Goal: Task Accomplishment & Management: Use online tool/utility

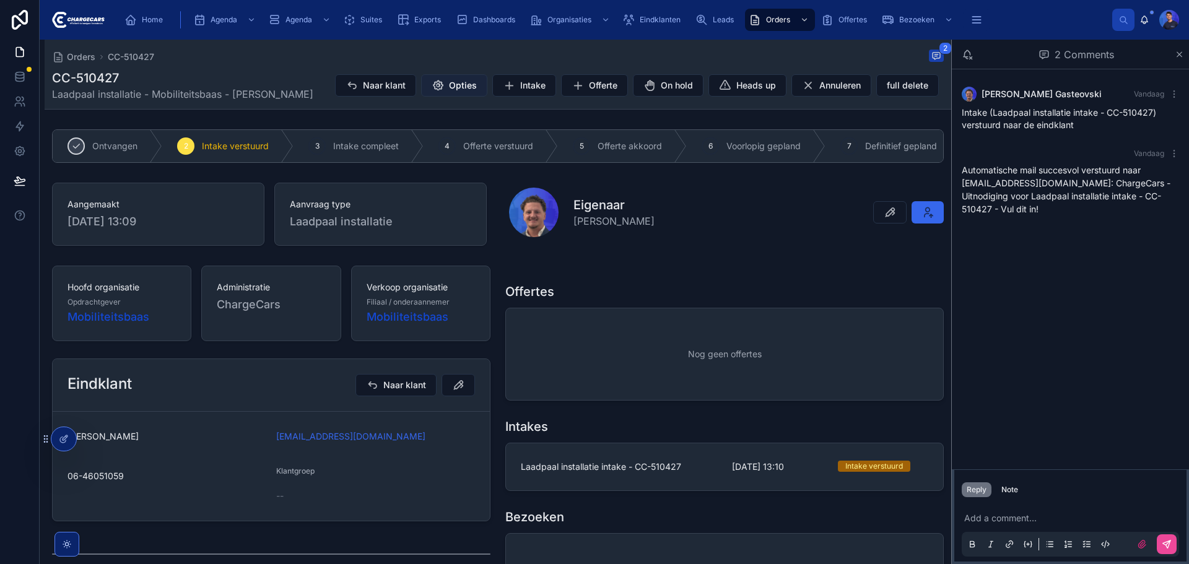
click at [456, 85] on span "Opties" at bounding box center [463, 85] width 28 height 12
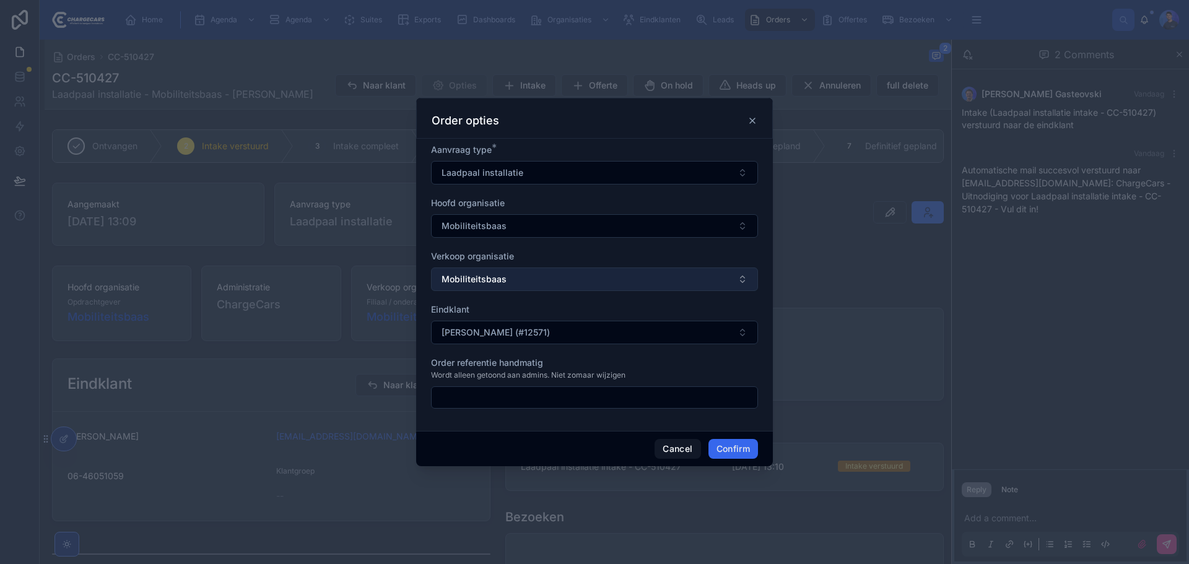
click at [528, 273] on button "Mobiliteitsbaas" at bounding box center [594, 280] width 327 height 24
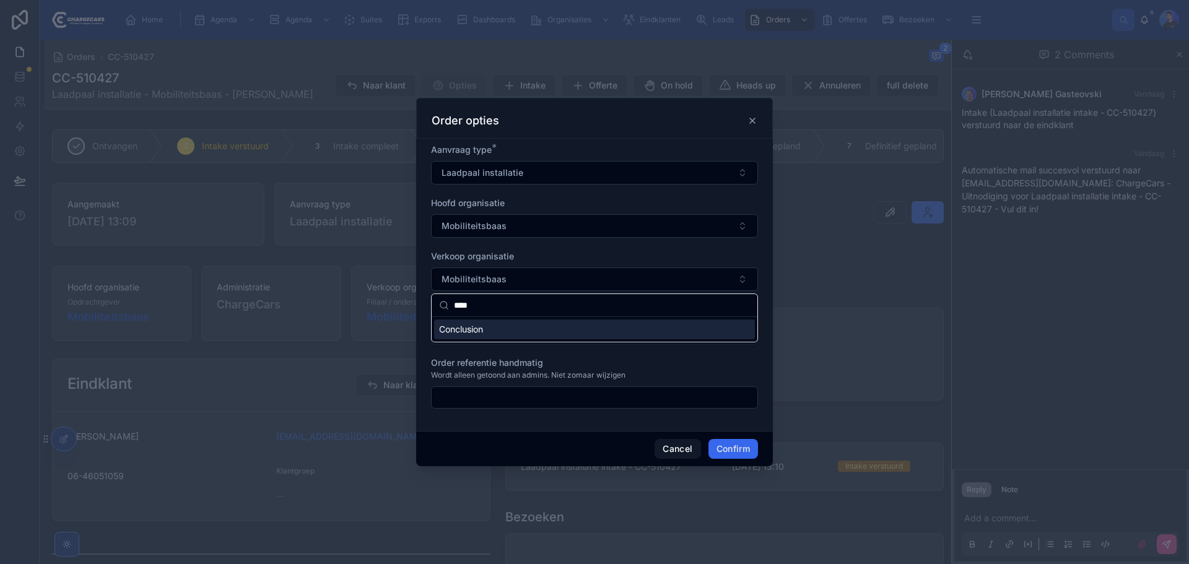
type input "****"
click at [497, 335] on div "Conclusion" at bounding box center [594, 330] width 321 height 20
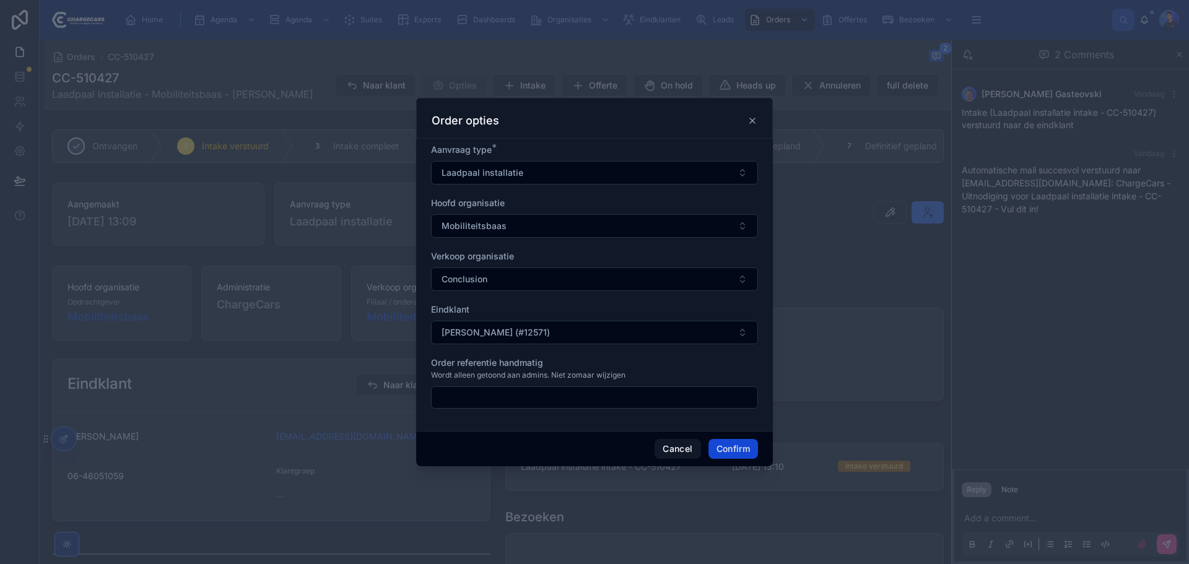
click at [738, 450] on button "Confirm" at bounding box center [734, 449] width 50 height 20
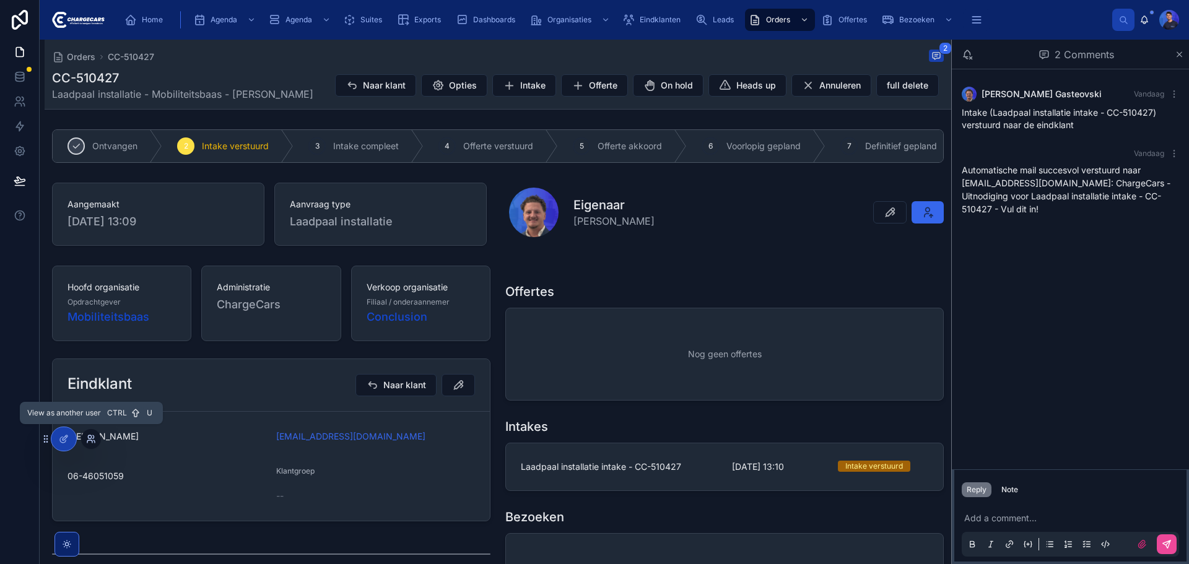
click at [94, 439] on icon at bounding box center [91, 439] width 10 height 10
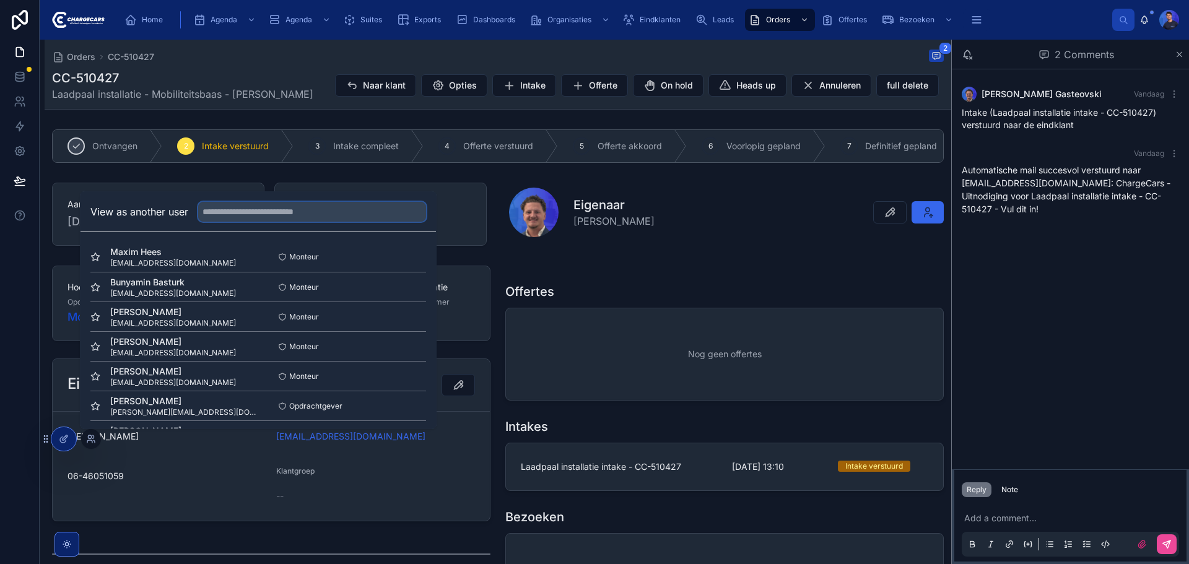
click at [266, 209] on input "text" at bounding box center [312, 212] width 228 height 20
type input "****"
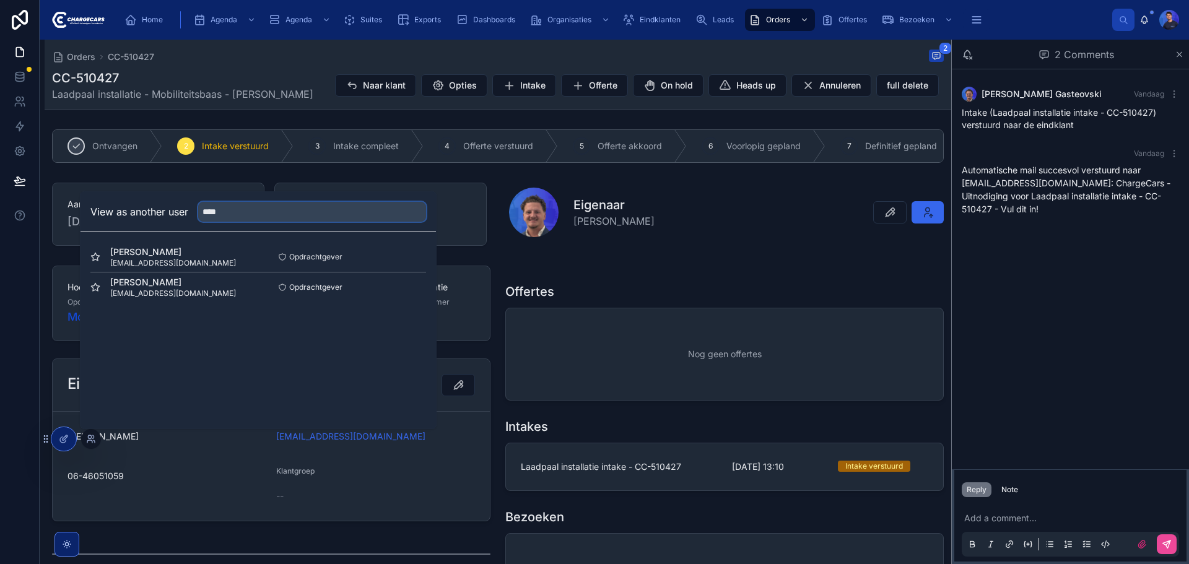
click at [279, 208] on input "****" at bounding box center [312, 212] width 228 height 20
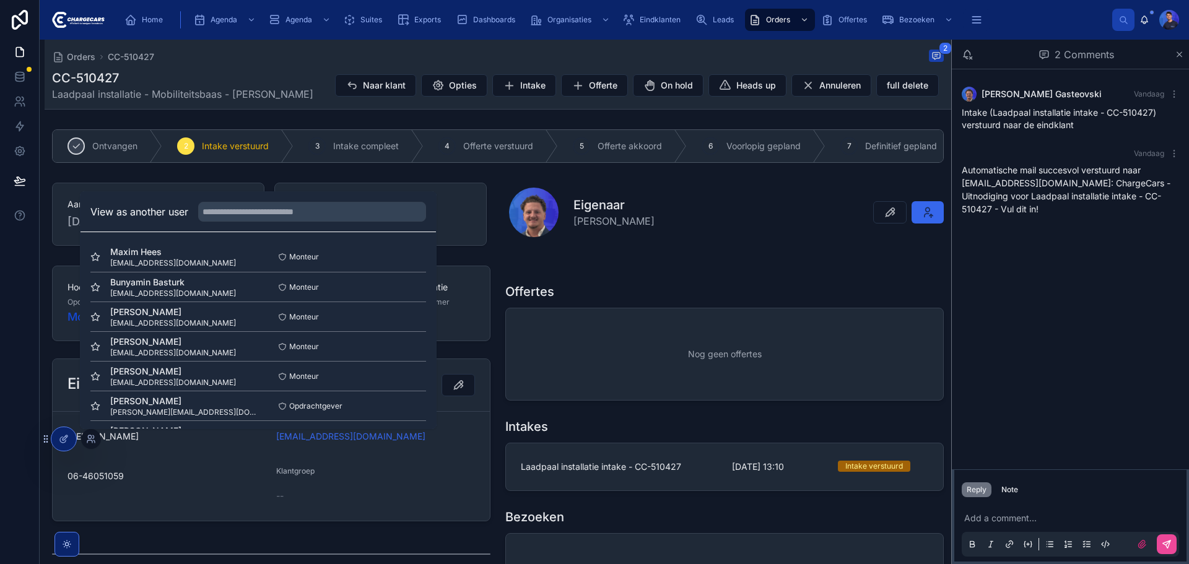
click at [537, 109] on div "Orders CC-510427 2 CC-510427 Laadpaal installatie - Mobiliteitsbaas - Victor Ei…" at bounding box center [498, 74] width 892 height 69
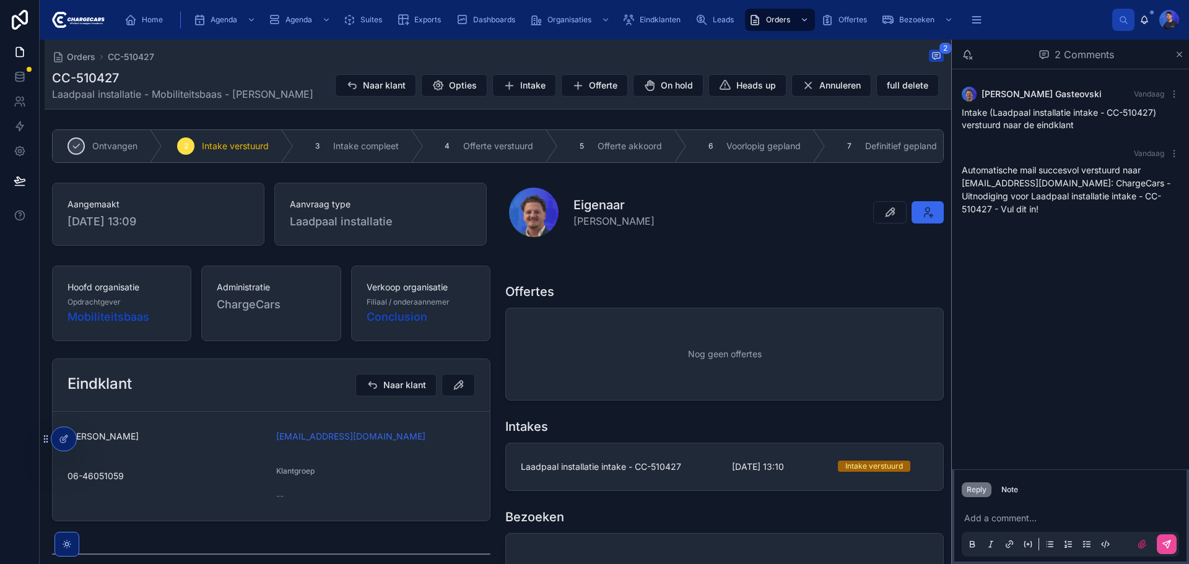
click at [595, 131] on div "Orders CC-510427 2 CC-510427 Laadpaal installatie - Mobiliteitsbaas - Victor Ei…" at bounding box center [498, 427] width 907 height 774
click at [507, 133] on div "Orders CC-510427 2 CC-510427 Laadpaal installatie - Mobiliteitsbaas - Victor Ei…" at bounding box center [498, 427] width 907 height 774
click at [629, 56] on div "Orders CC-510427 2" at bounding box center [498, 57] width 892 height 15
click at [716, 211] on div "Eigenaar Vasko Gasteovski" at bounding box center [726, 213] width 435 height 50
click at [363, 133] on div "Orders CC-510427 2 CC-510427 Laadpaal installatie - Mobiliteitsbaas - Victor Ei…" at bounding box center [498, 427] width 907 height 774
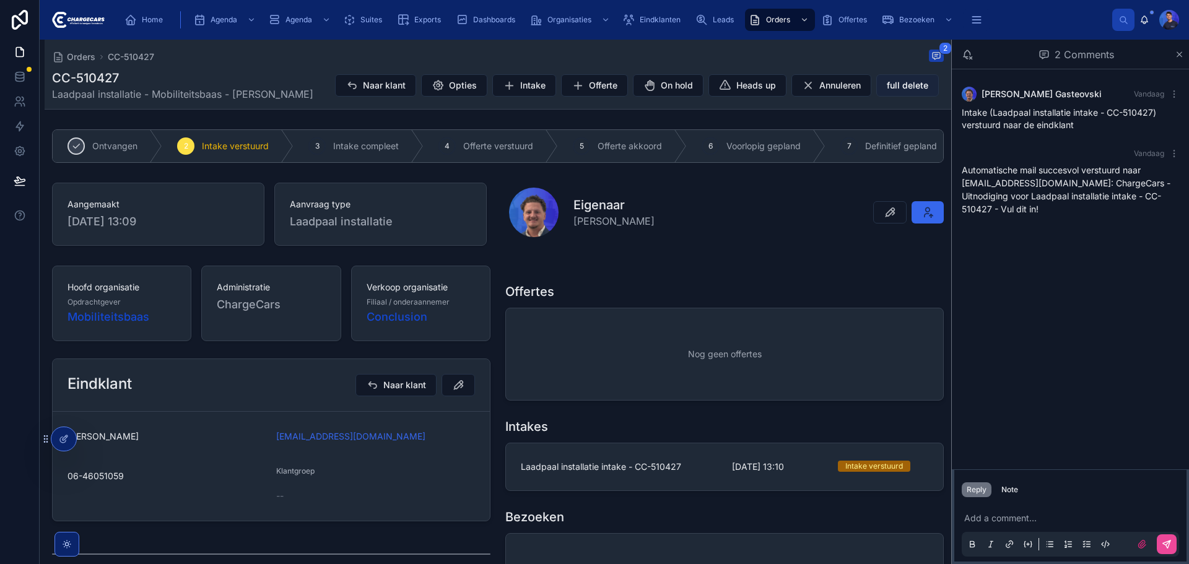
drag, startPoint x: 750, startPoint y: 58, endPoint x: 892, endPoint y: 93, distance: 146.0
click at [750, 58] on div "Orders CC-510427 2" at bounding box center [498, 57] width 892 height 15
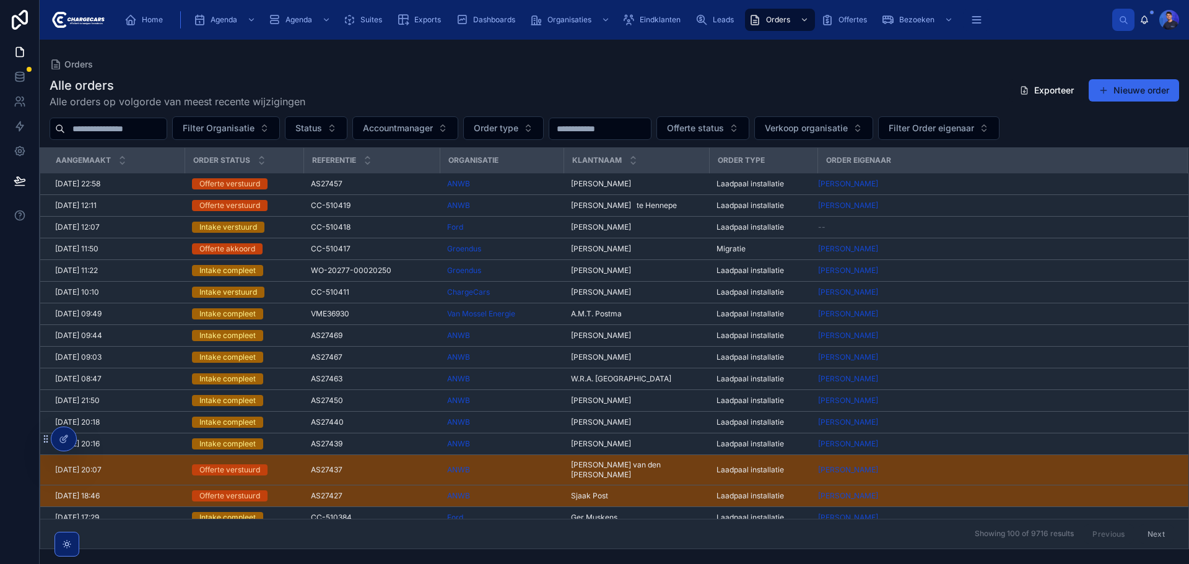
click at [912, 64] on div "Orders" at bounding box center [615, 64] width 1130 height 10
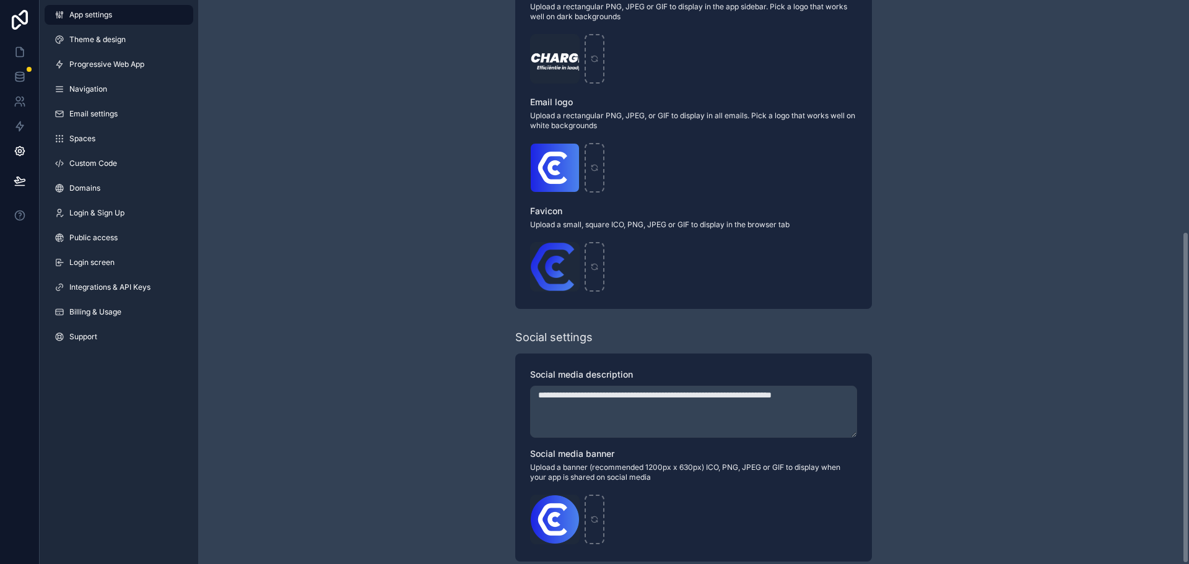
scroll to position [395, 0]
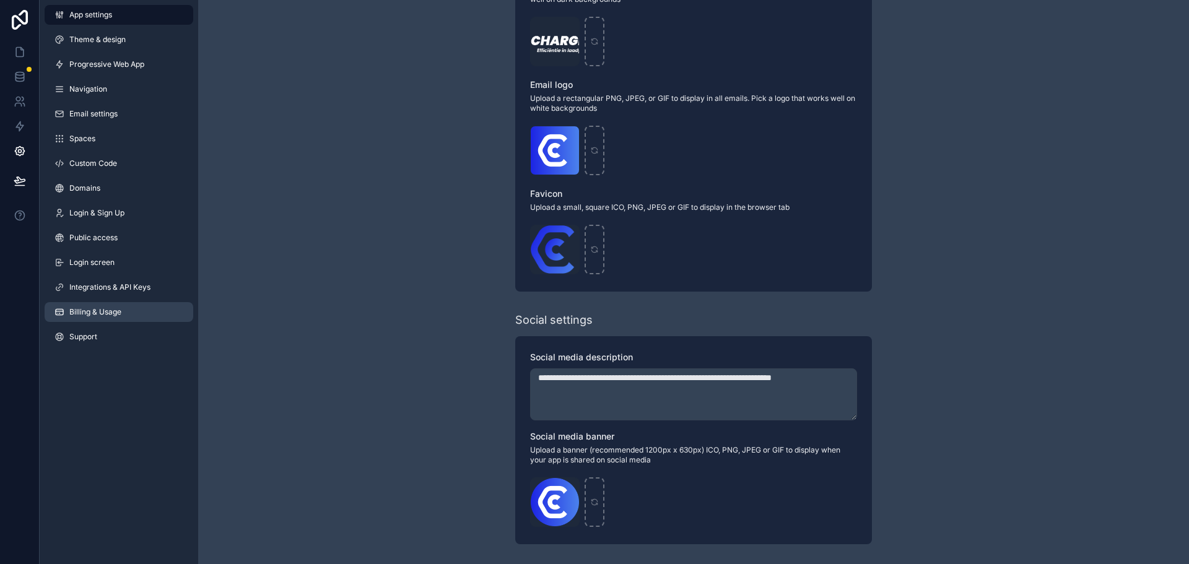
click at [89, 316] on span "Billing & Usage" at bounding box center [95, 312] width 52 height 10
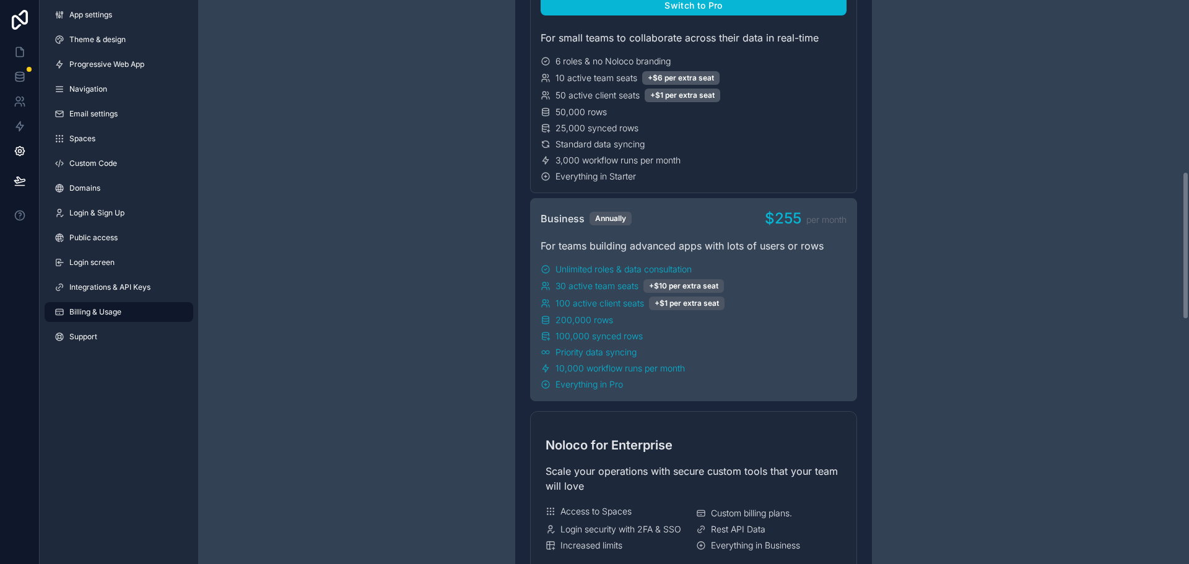
scroll to position [407, 0]
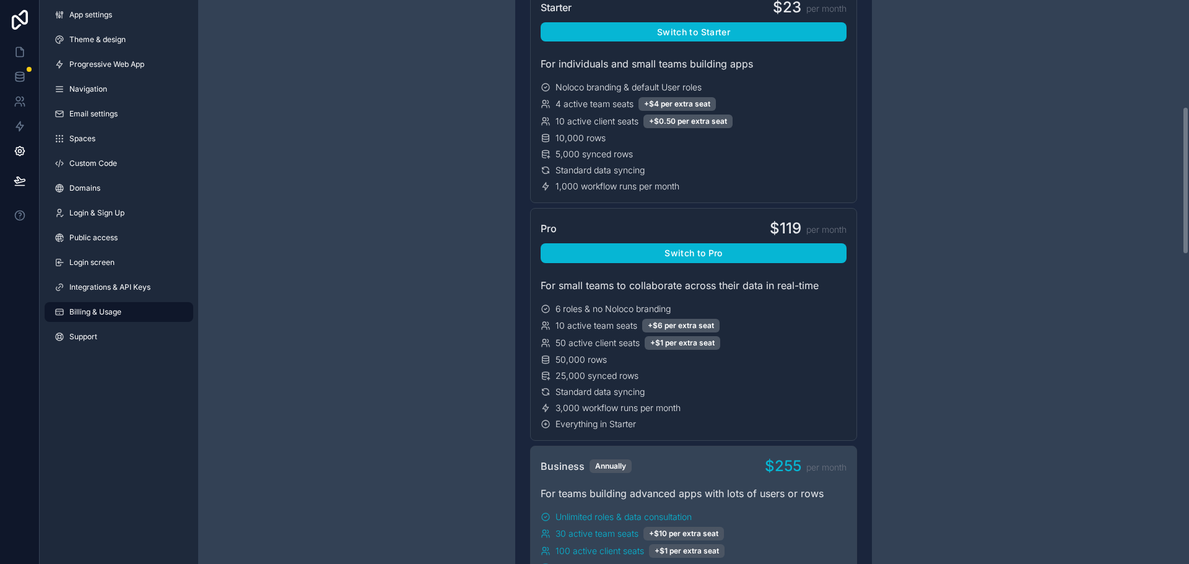
click at [119, 134] on link "Spaces" at bounding box center [119, 139] width 149 height 20
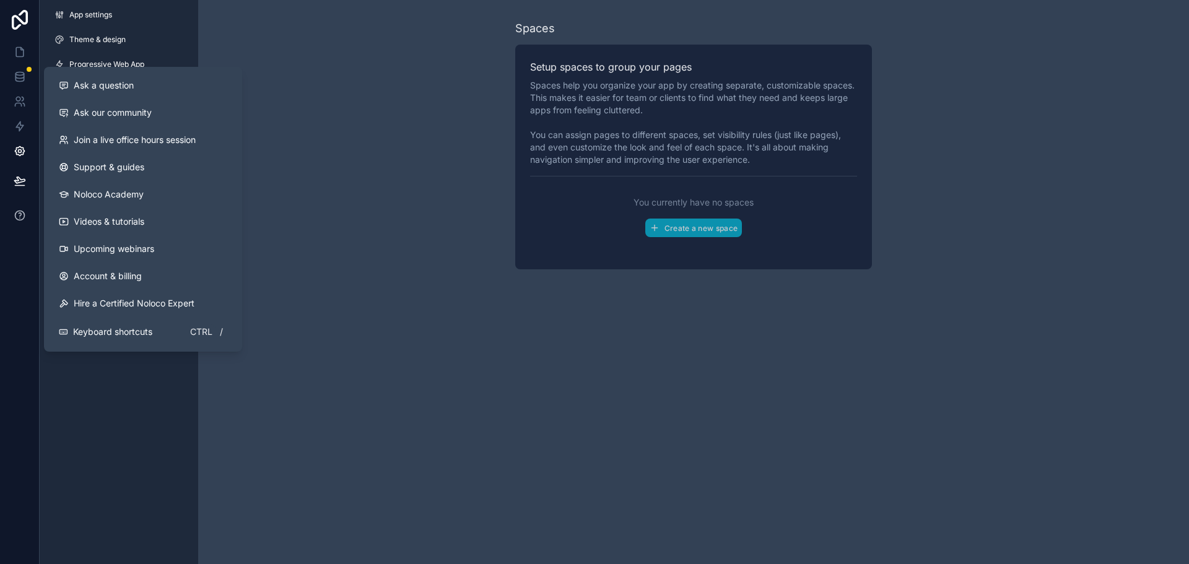
click at [23, 215] on icon at bounding box center [20, 215] width 12 height 12
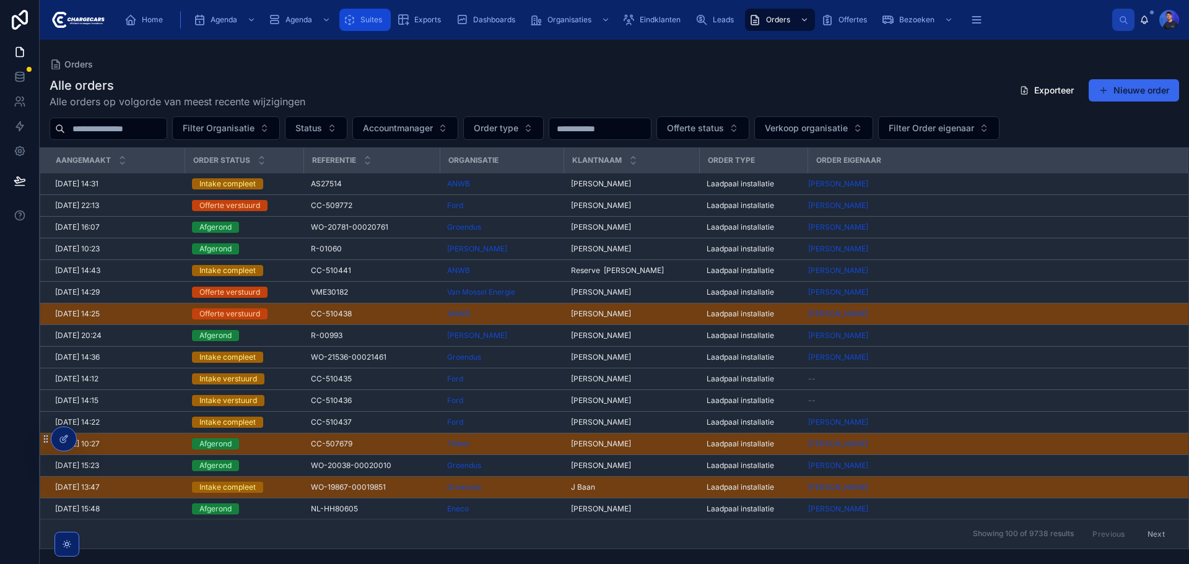
click at [380, 13] on div "Suites" at bounding box center [365, 20] width 44 height 20
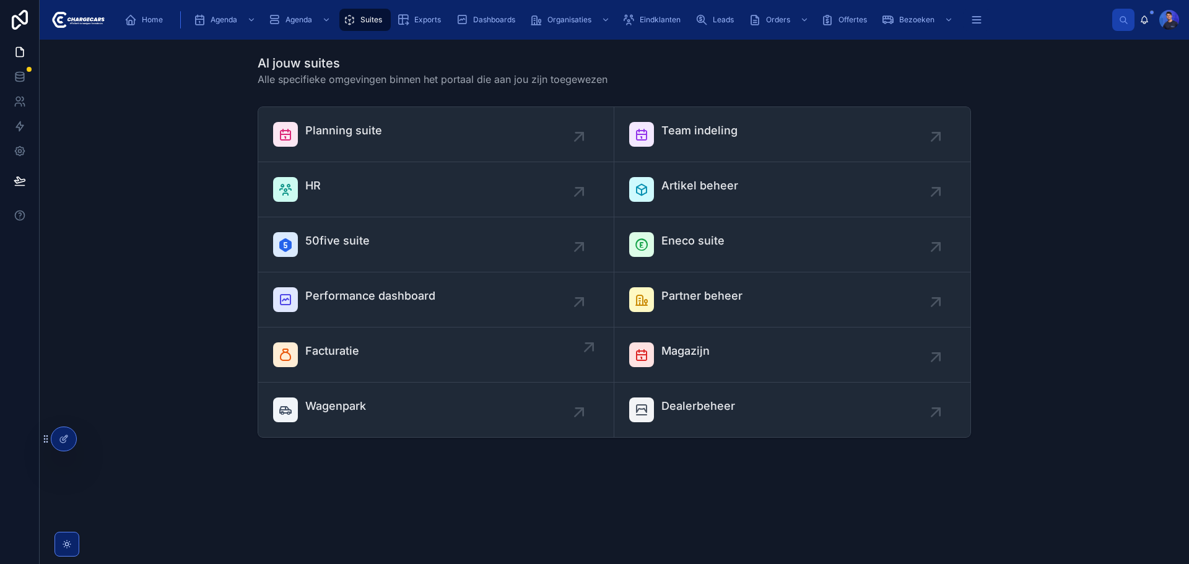
click at [423, 363] on div "Facturatie" at bounding box center [436, 355] width 326 height 25
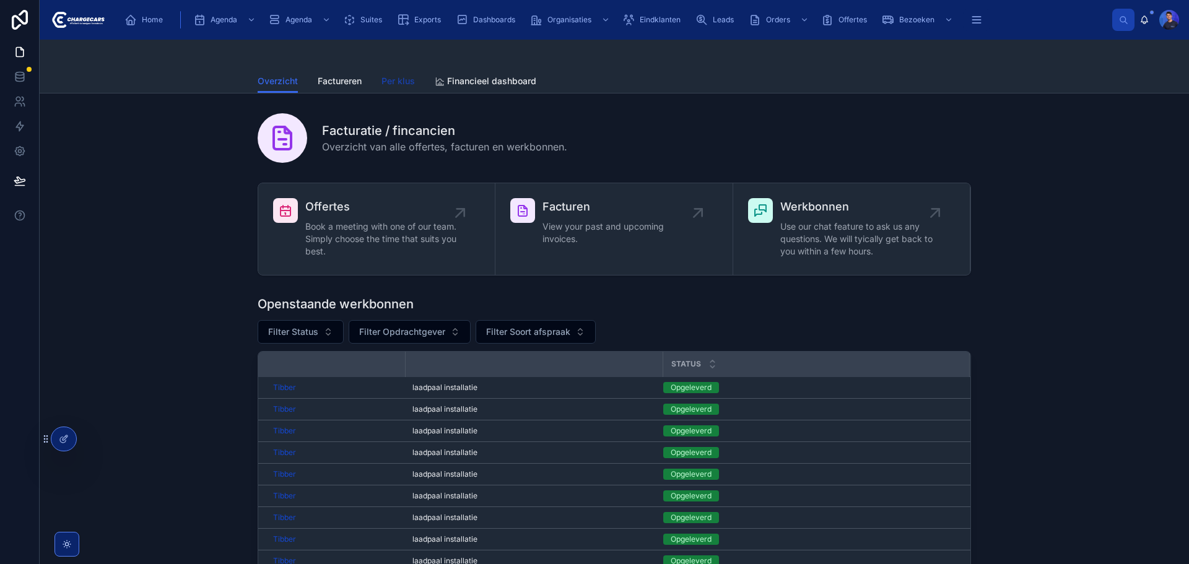
click at [389, 80] on span "Per klus" at bounding box center [398, 81] width 33 height 12
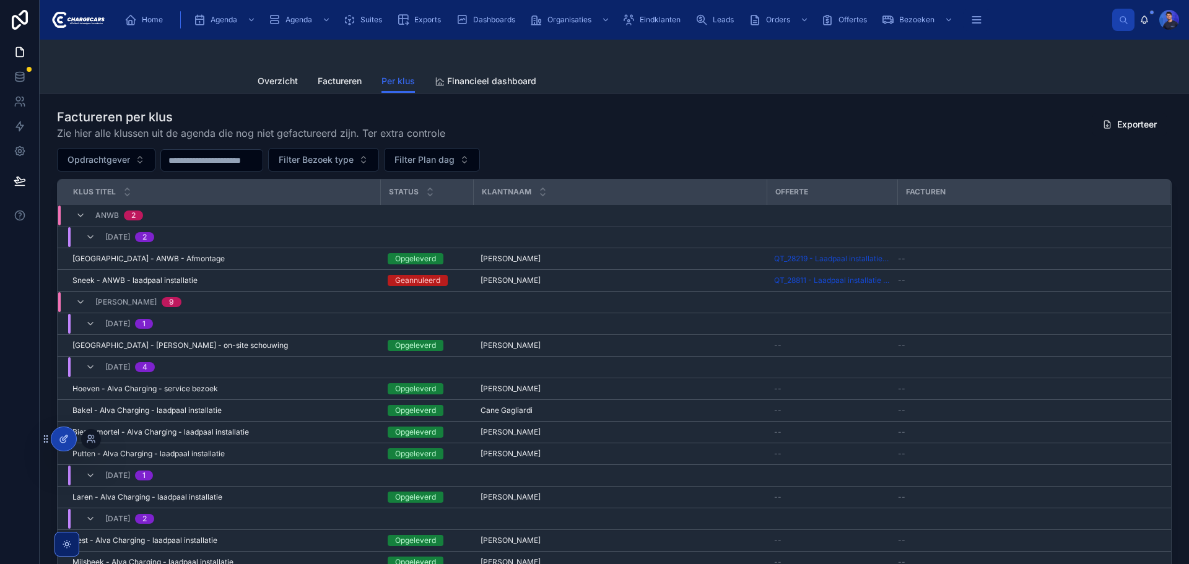
click at [60, 434] on div at bounding box center [63, 439] width 25 height 24
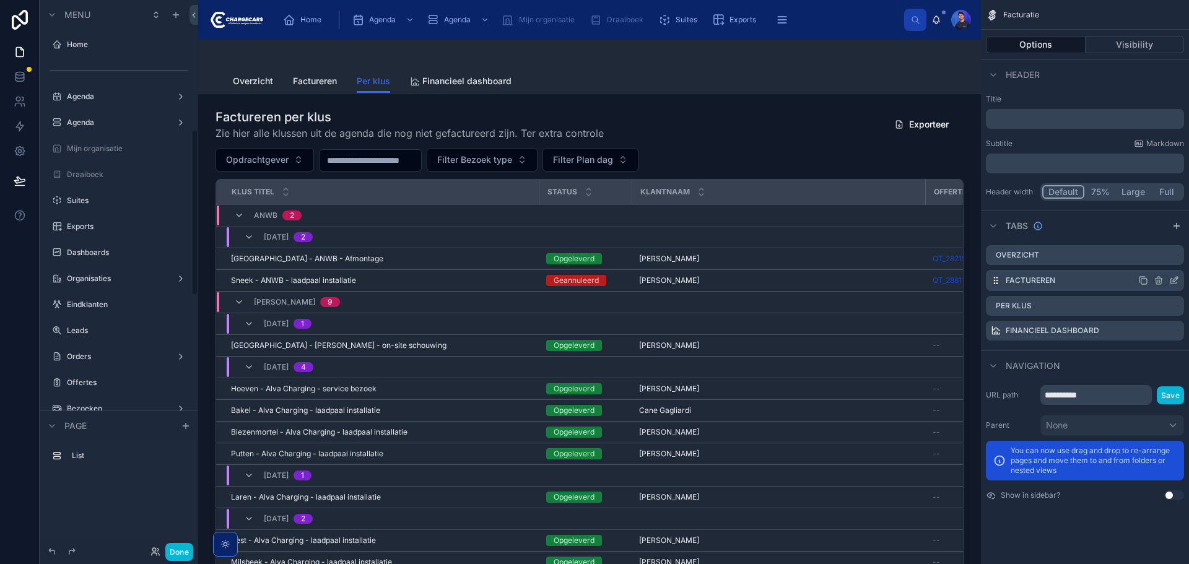
scroll to position [429, 0]
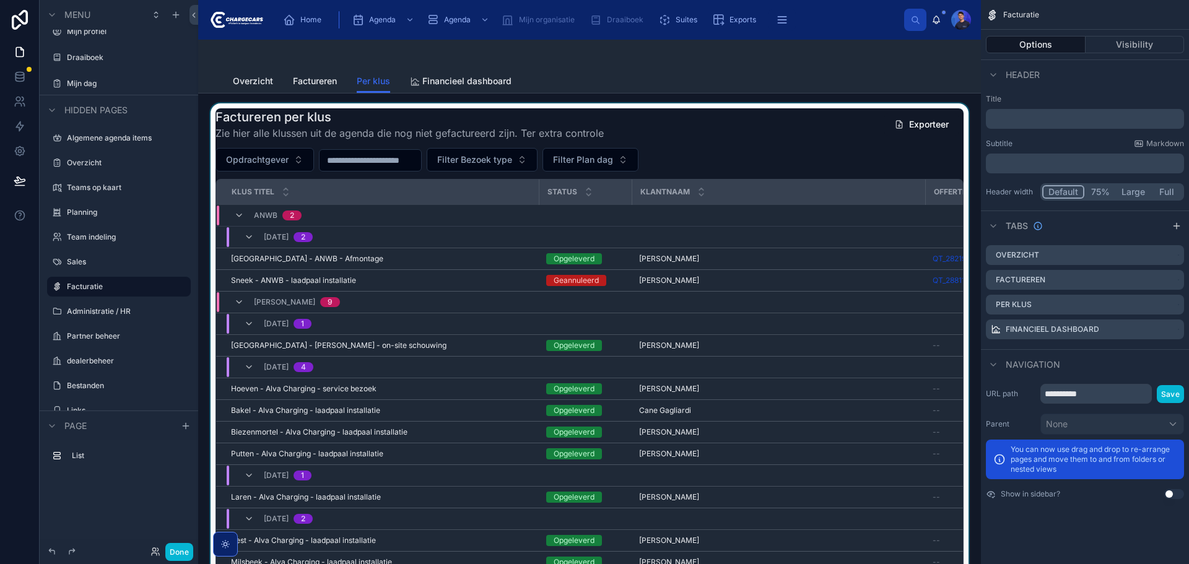
click at [682, 167] on div at bounding box center [589, 355] width 763 height 505
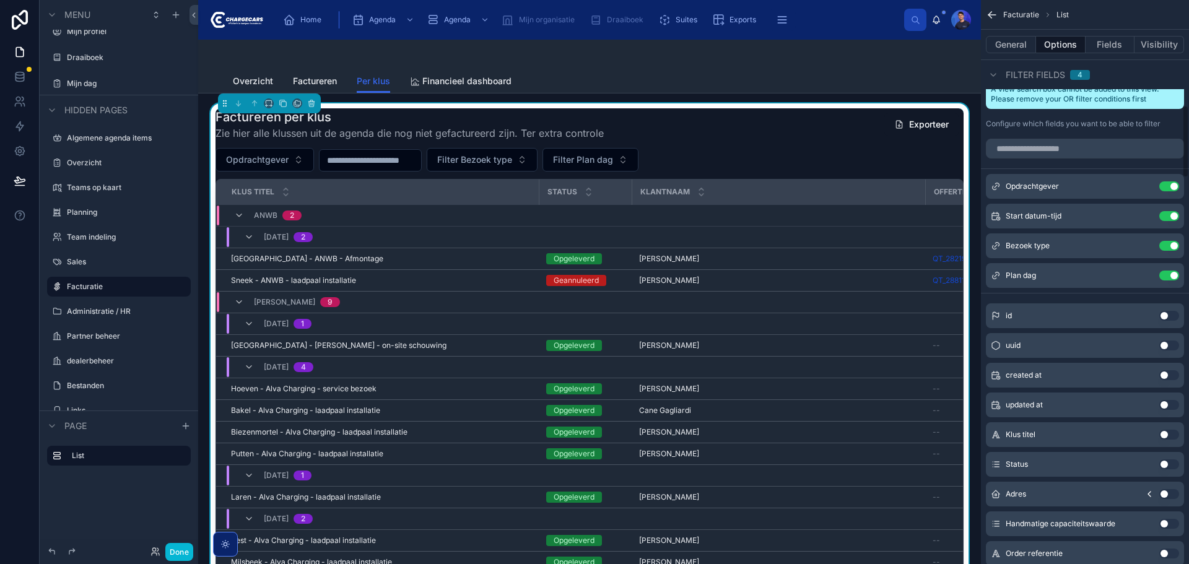
scroll to position [867, 0]
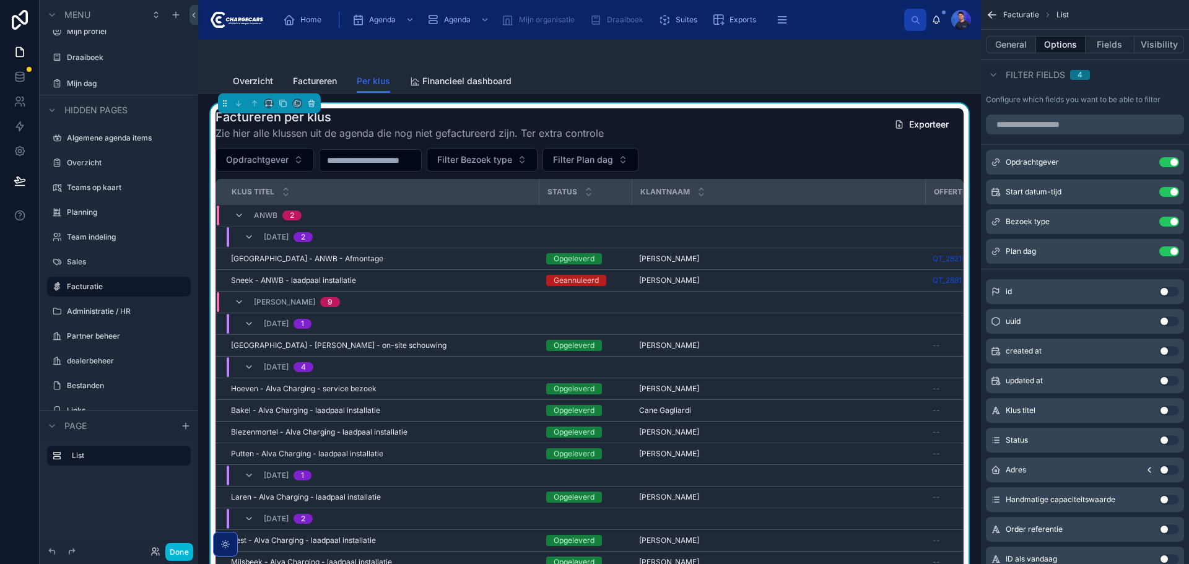
click at [1173, 439] on button "Use setting" at bounding box center [1170, 440] width 20 height 10
click at [185, 548] on button "Done" at bounding box center [179, 552] width 28 height 18
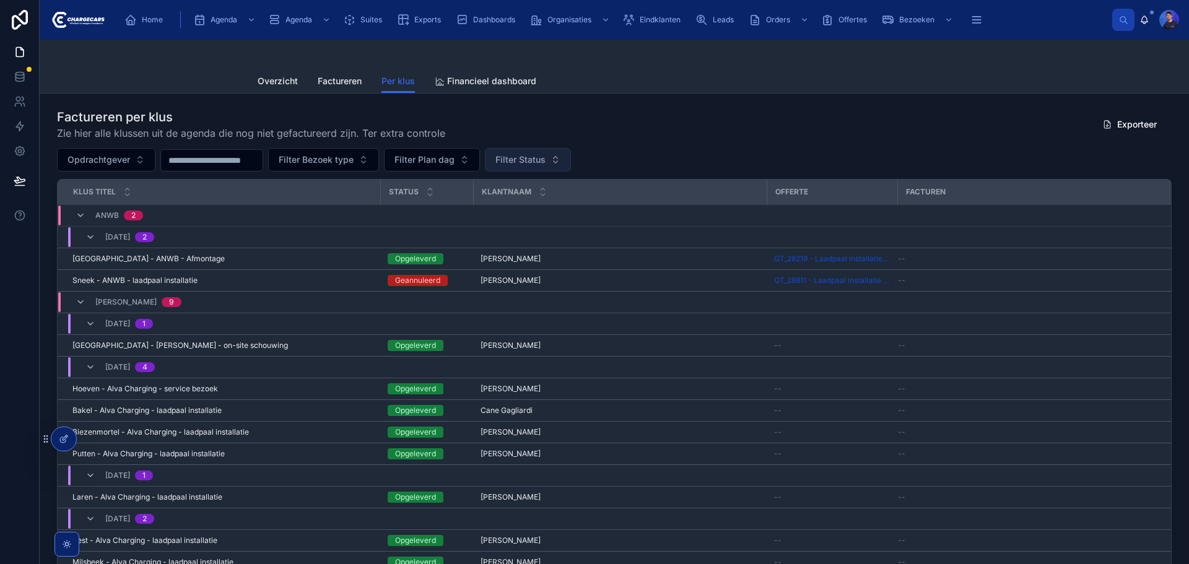
click at [571, 162] on button "Filter Status" at bounding box center [528, 160] width 86 height 24
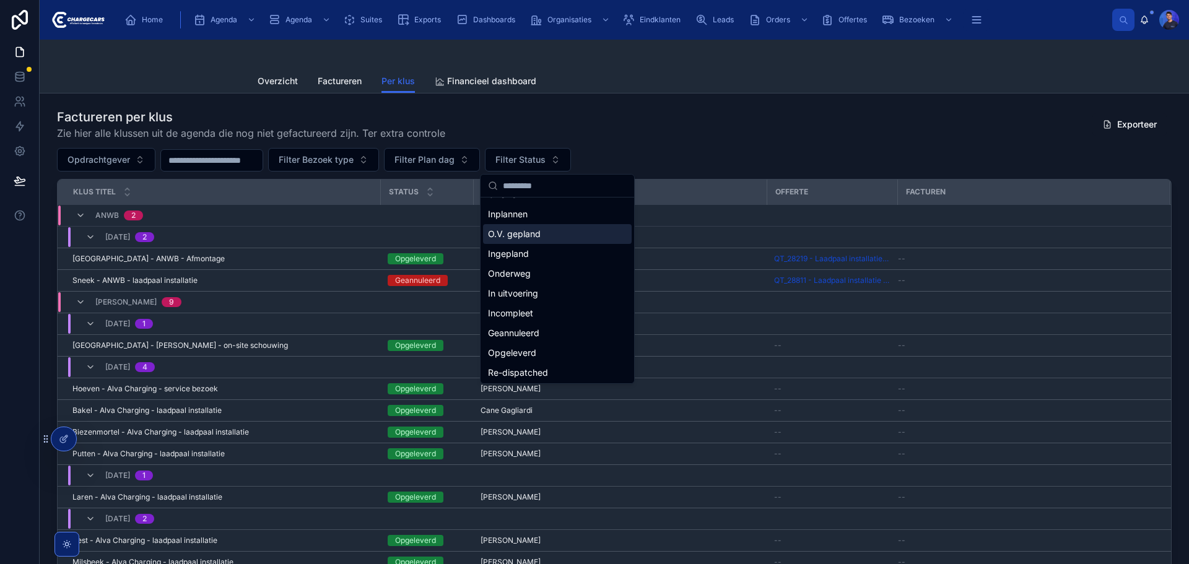
scroll to position [17, 0]
click at [538, 347] on div "Opgeleverd" at bounding box center [557, 351] width 149 height 20
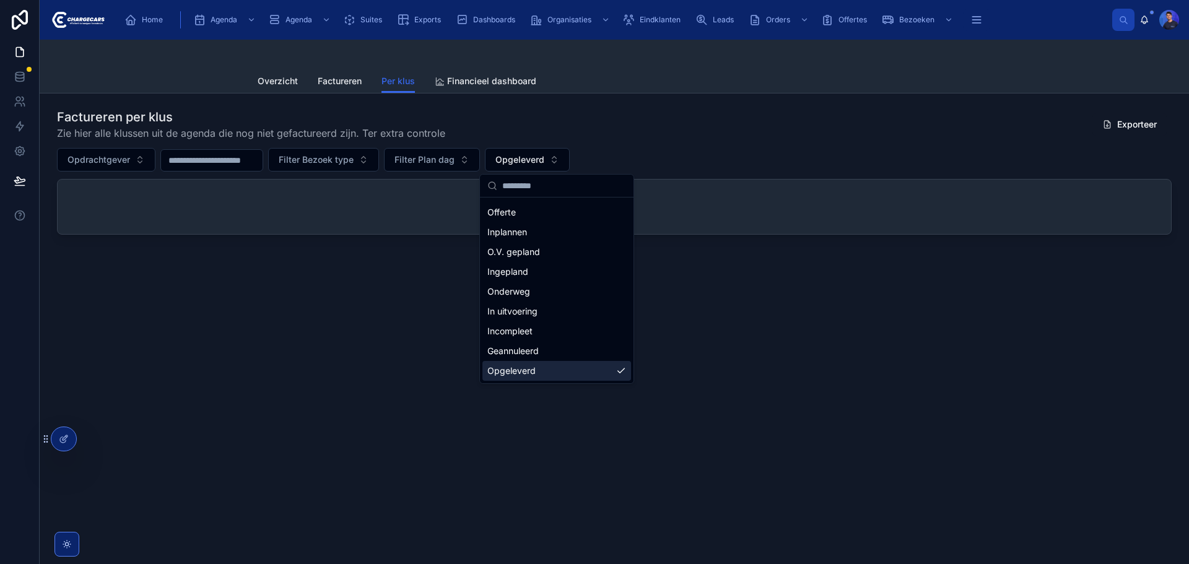
scroll to position [37, 0]
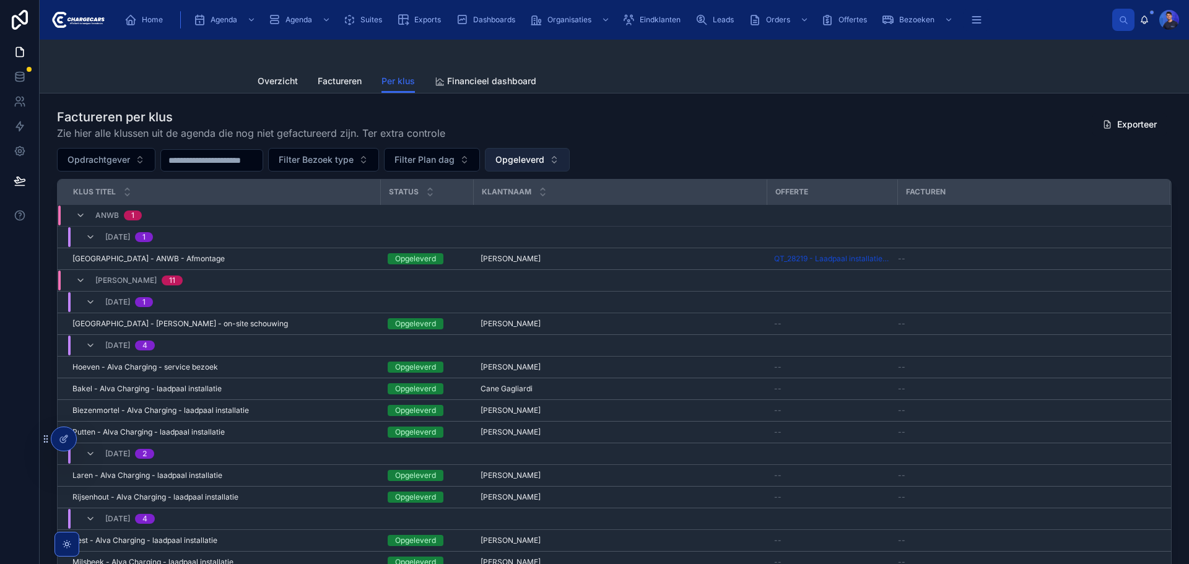
click at [545, 159] on span "Opgeleverd" at bounding box center [520, 160] width 49 height 12
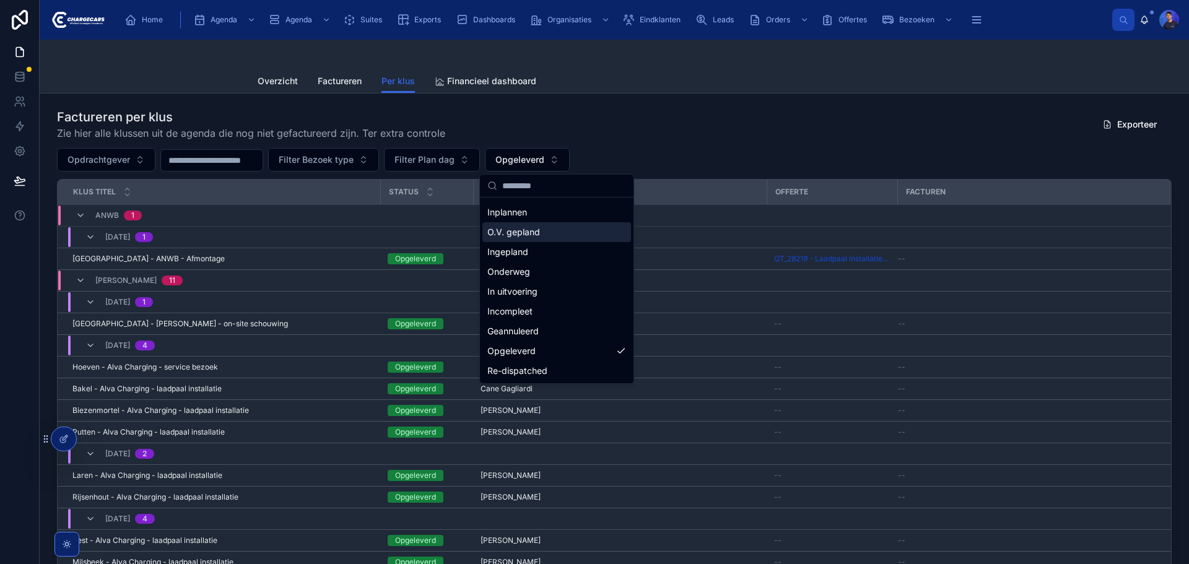
click at [714, 139] on div "Factureren per klus Zie hier alle klussen uit de agenda die nog niet gefacturee…" at bounding box center [614, 124] width 1115 height 32
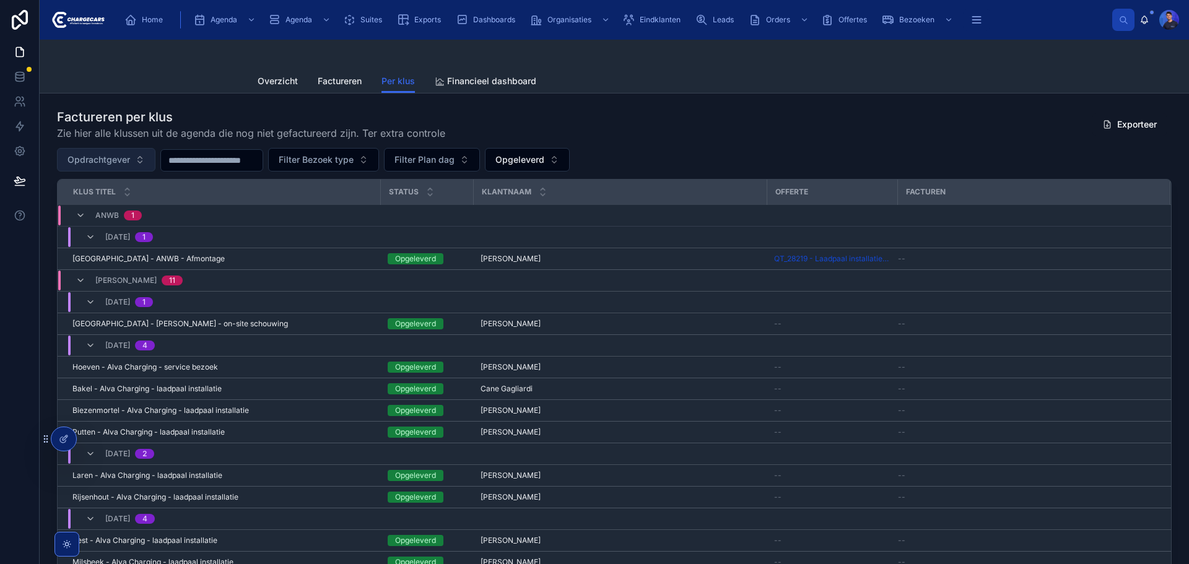
click at [107, 152] on button "Opdrachtgever" at bounding box center [106, 160] width 98 height 24
type input "***"
click at [96, 208] on div "Tibber" at bounding box center [106, 210] width 149 height 20
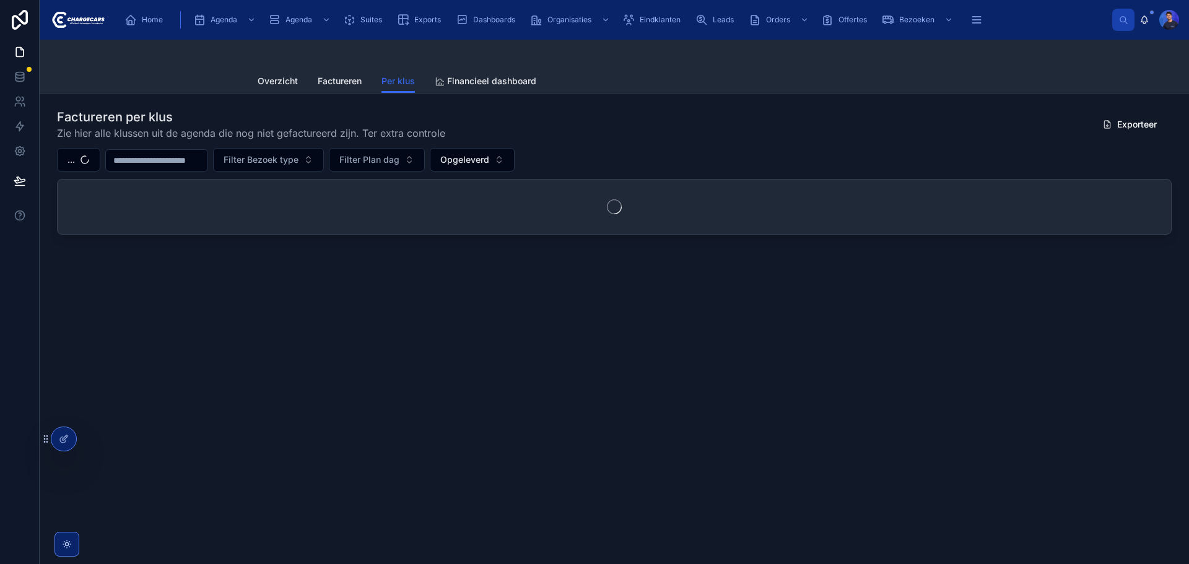
click at [666, 138] on div "Factureren per klus Zie hier alle klussen uit de agenda die nog niet gefacturee…" at bounding box center [614, 124] width 1115 height 32
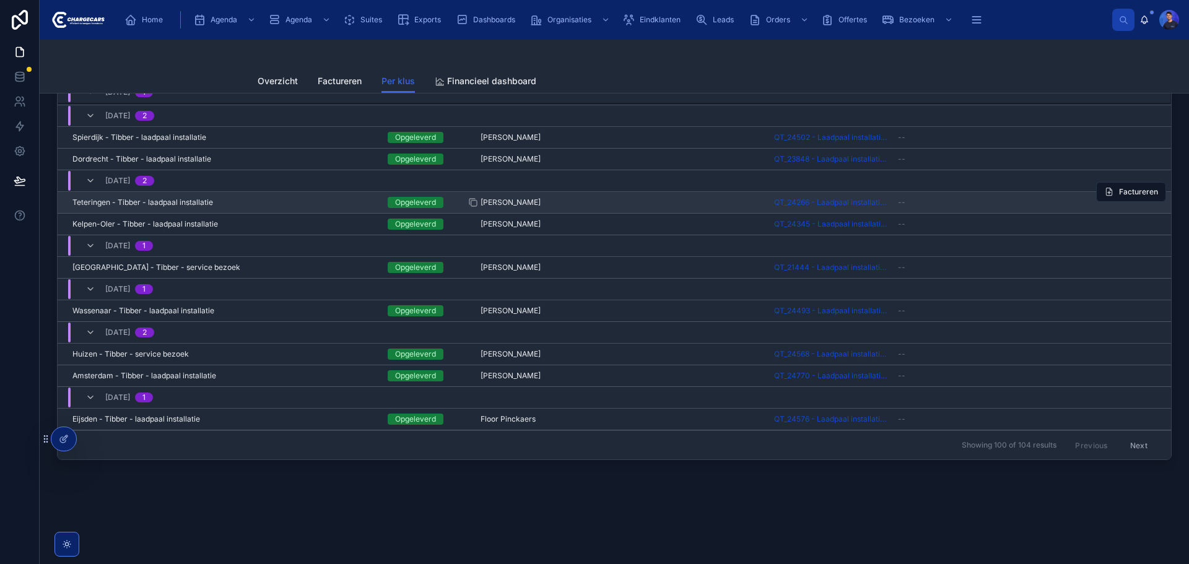
scroll to position [114, 0]
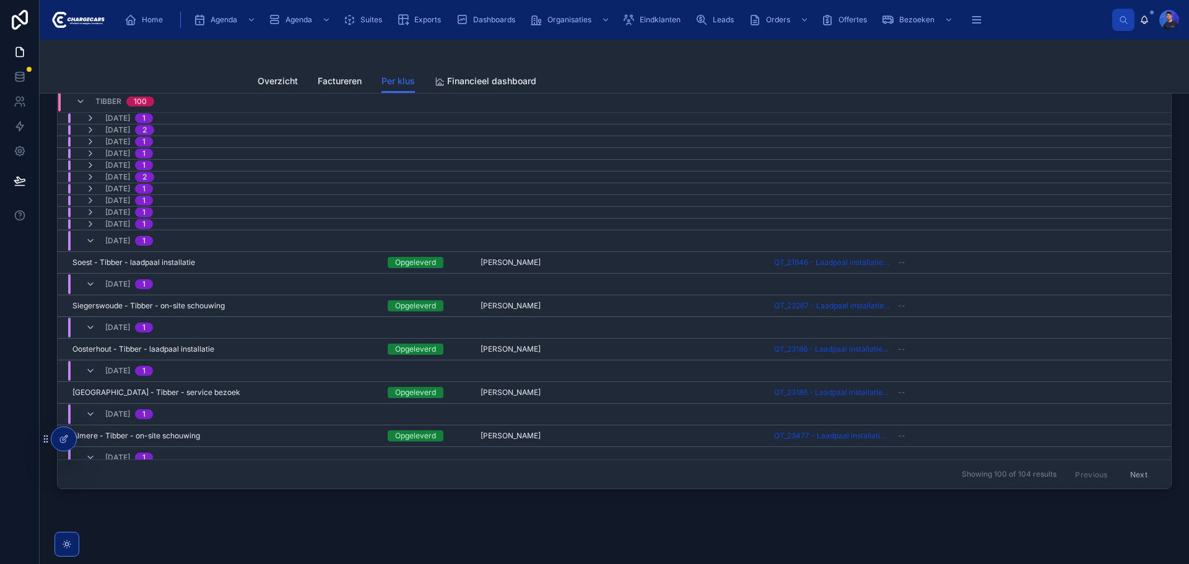
click at [748, 51] on div at bounding box center [615, 55] width 714 height 30
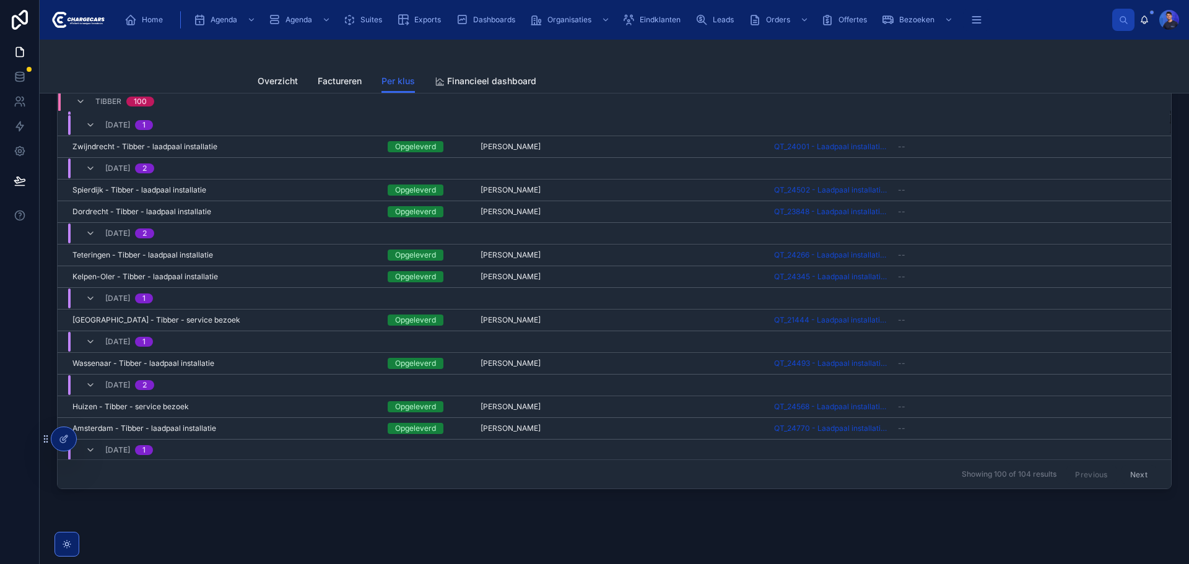
scroll to position [0, 0]
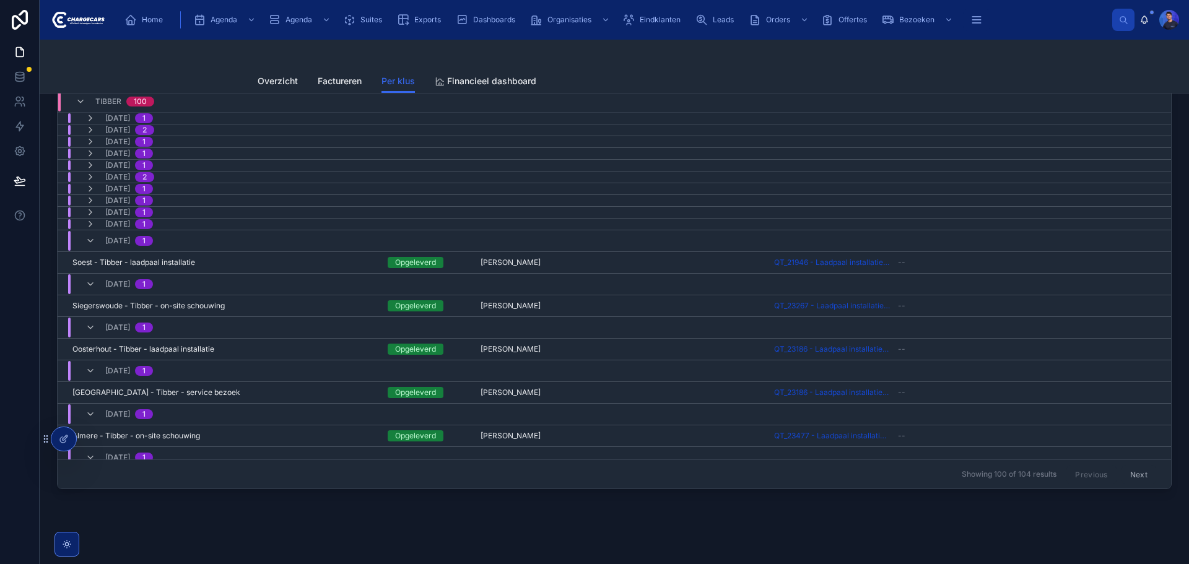
click at [730, 49] on div at bounding box center [615, 55] width 714 height 30
click at [616, 56] on div at bounding box center [615, 55] width 714 height 30
click at [995, 75] on div "Overzicht Factureren Per klus Financieel dashboard" at bounding box center [614, 81] width 1135 height 24
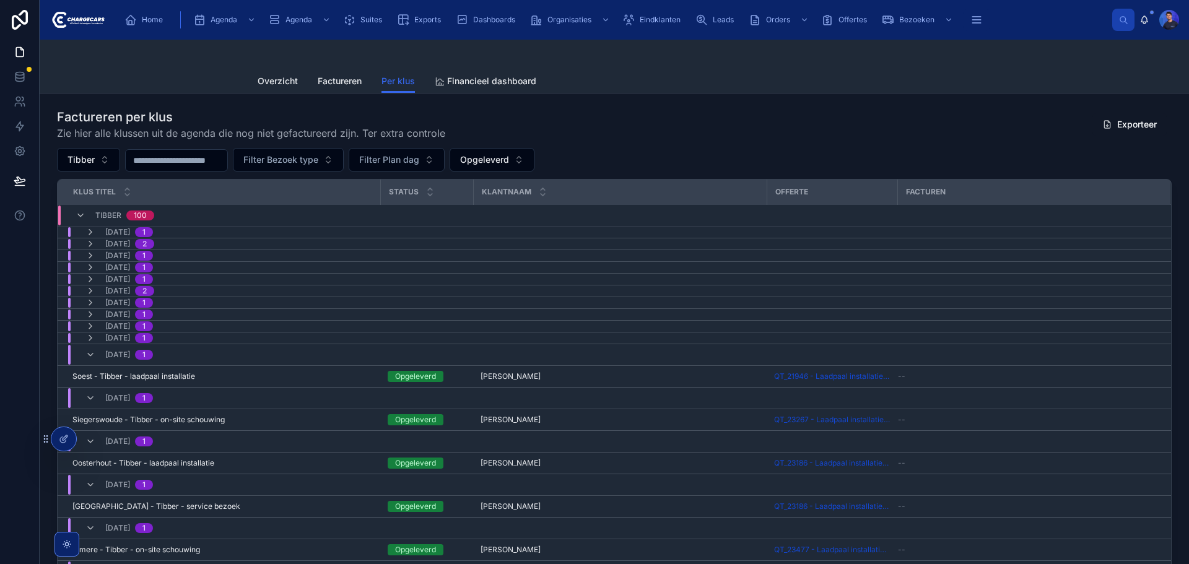
click at [684, 144] on div "Factureren per klus Zie hier alle klussen uit de agenda die nog niet gefacturee…" at bounding box center [614, 355] width 1115 height 495
click at [675, 81] on div "Overzicht Factureren Per klus Financieel dashboard" at bounding box center [615, 81] width 714 height 24
click at [768, 114] on div "Factureren per klus Zie hier alle klussen uit de agenda die nog niet gefacturee…" at bounding box center [614, 124] width 1115 height 32
click at [706, 116] on div "Factureren per klus Zie hier alle klussen uit de agenda die nog niet gefacturee…" at bounding box center [614, 124] width 1115 height 32
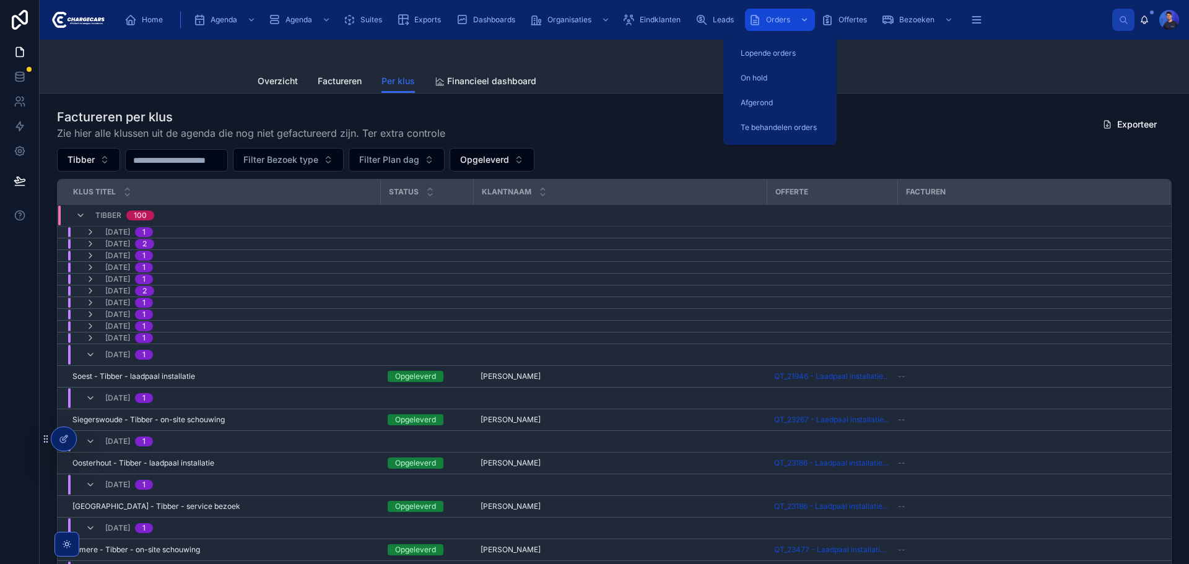
click at [772, 22] on span "Orders" at bounding box center [778, 20] width 24 height 10
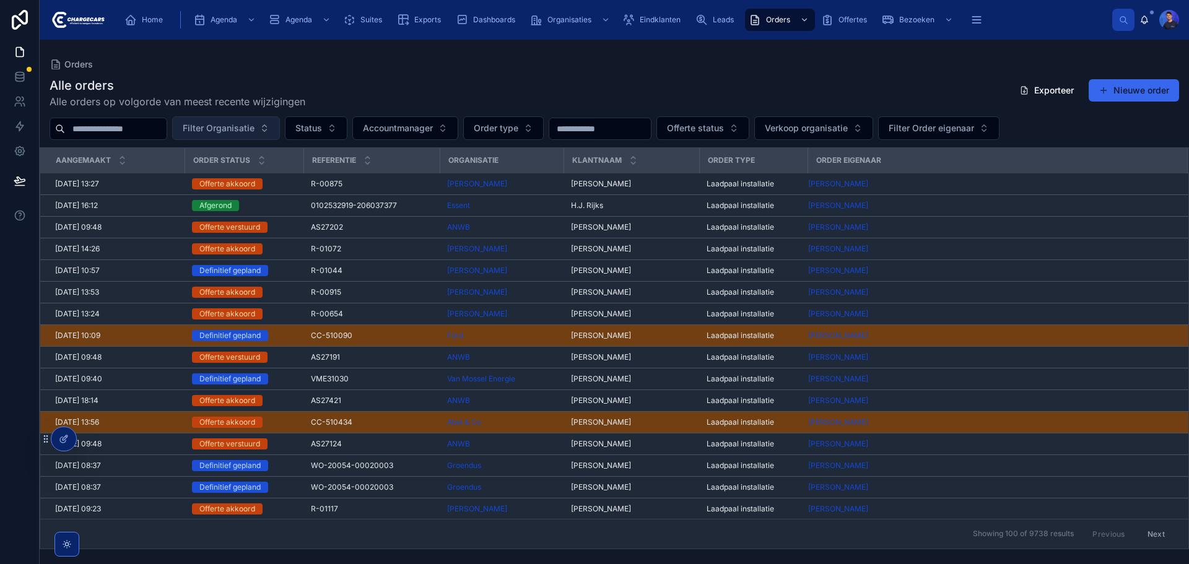
click at [255, 131] on span "Filter Organisatie" at bounding box center [219, 128] width 72 height 12
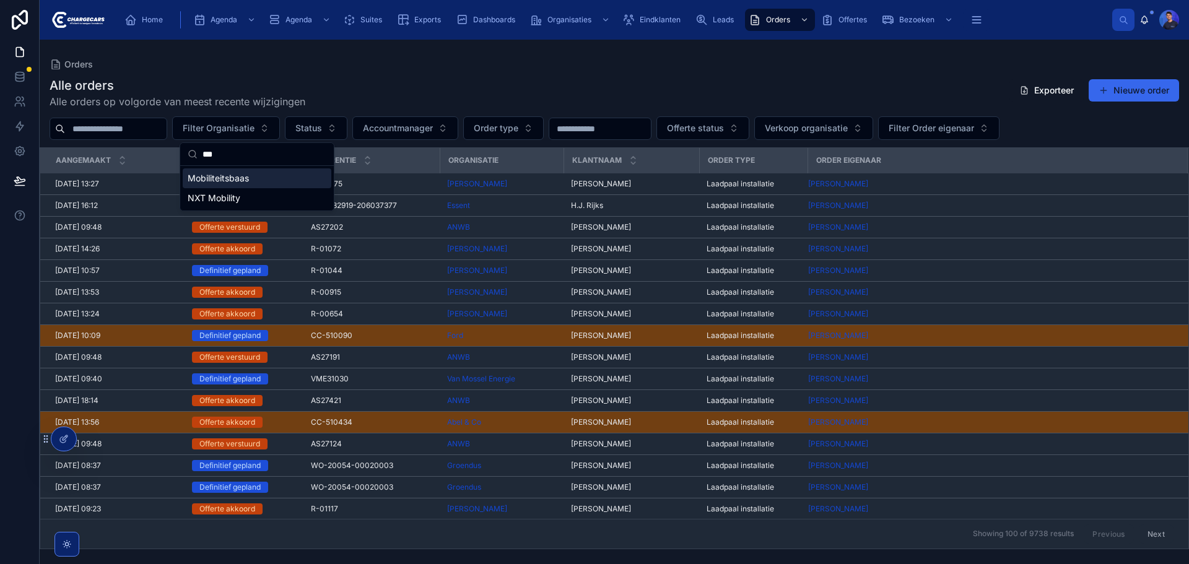
type input "***"
click at [249, 174] on span "Mobiliteitsbaas" at bounding box center [218, 178] width 61 height 12
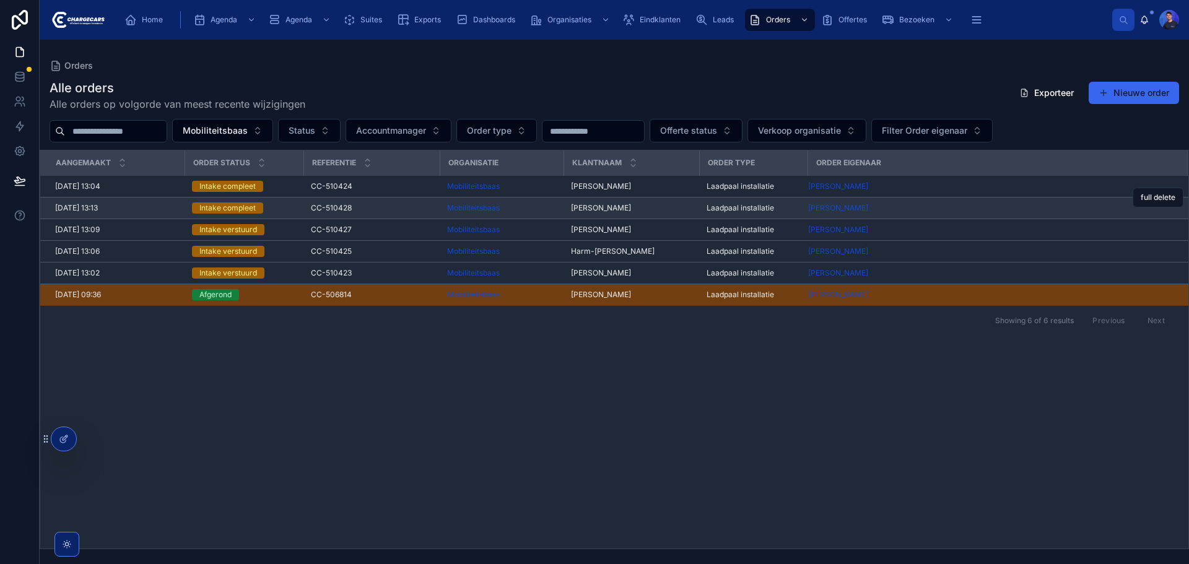
click at [580, 208] on span "Tim Krikken" at bounding box center [601, 208] width 60 height 10
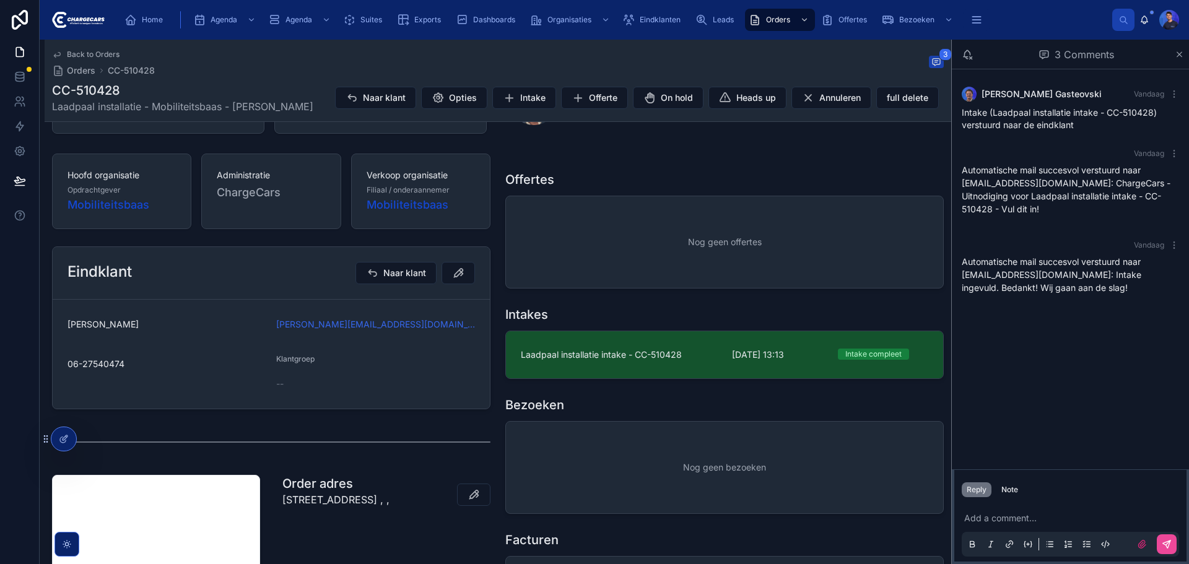
scroll to position [248, 0]
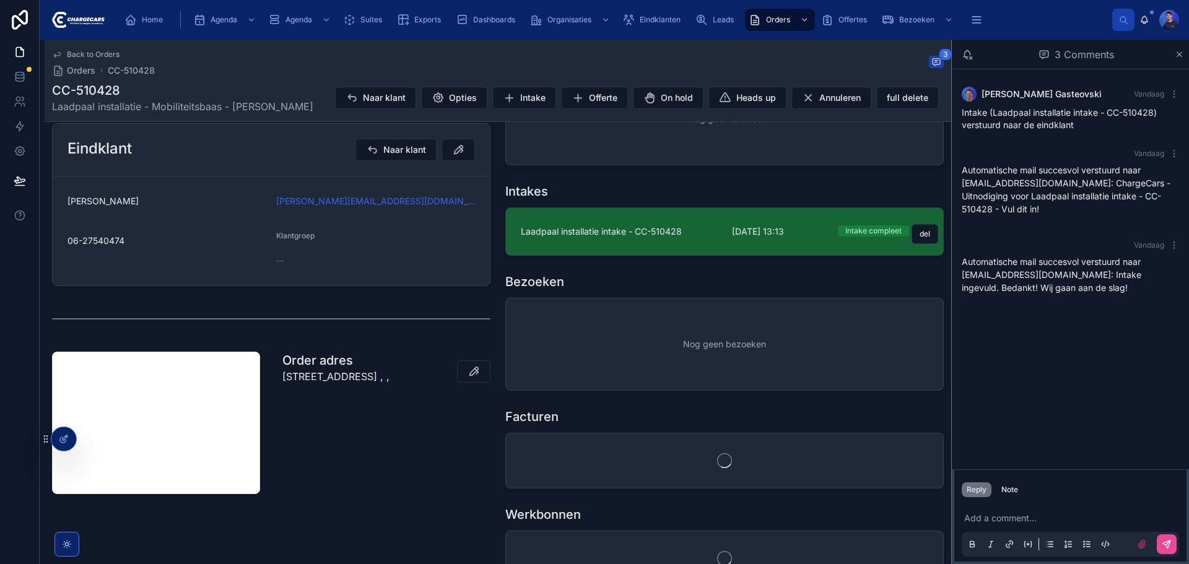
click at [685, 232] on span "Laadpaal installatie intake - CC-510428" at bounding box center [619, 231] width 196 height 12
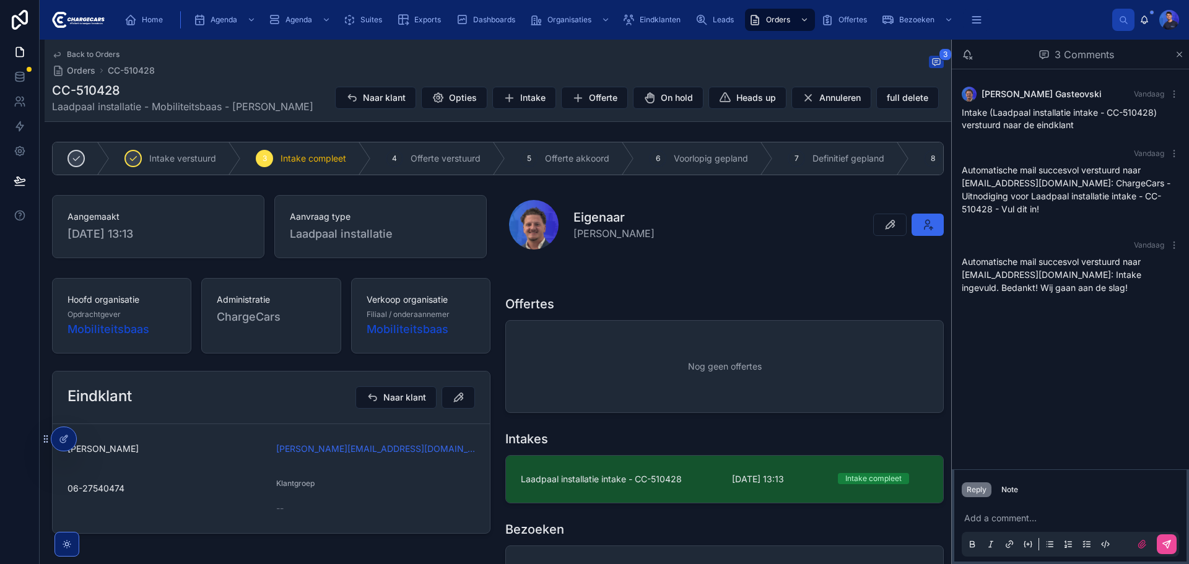
click at [528, 59] on div "Back to Orders Orders CC-510428 3" at bounding box center [498, 63] width 892 height 27
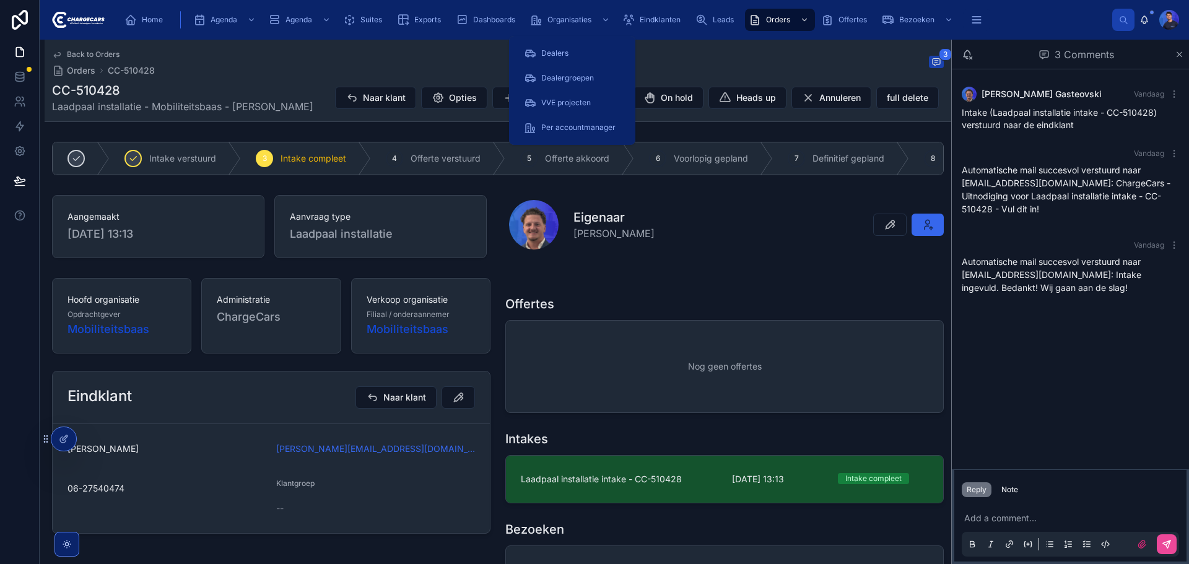
click at [554, 7] on div "Home Agenda Agenda Suites Exports Dashboards Organisaties Eindklanten Leads Ord…" at bounding box center [614, 19] width 998 height 27
click at [660, 14] on div "Eindklanten" at bounding box center [654, 20] width 63 height 20
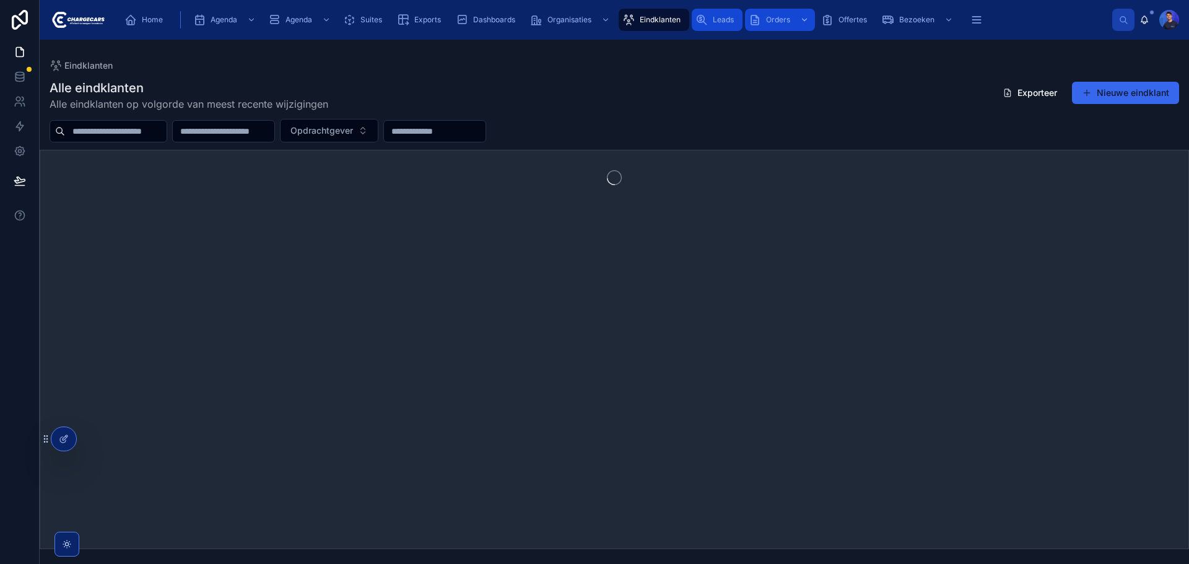
click at [715, 17] on span "Leads" at bounding box center [723, 20] width 21 height 10
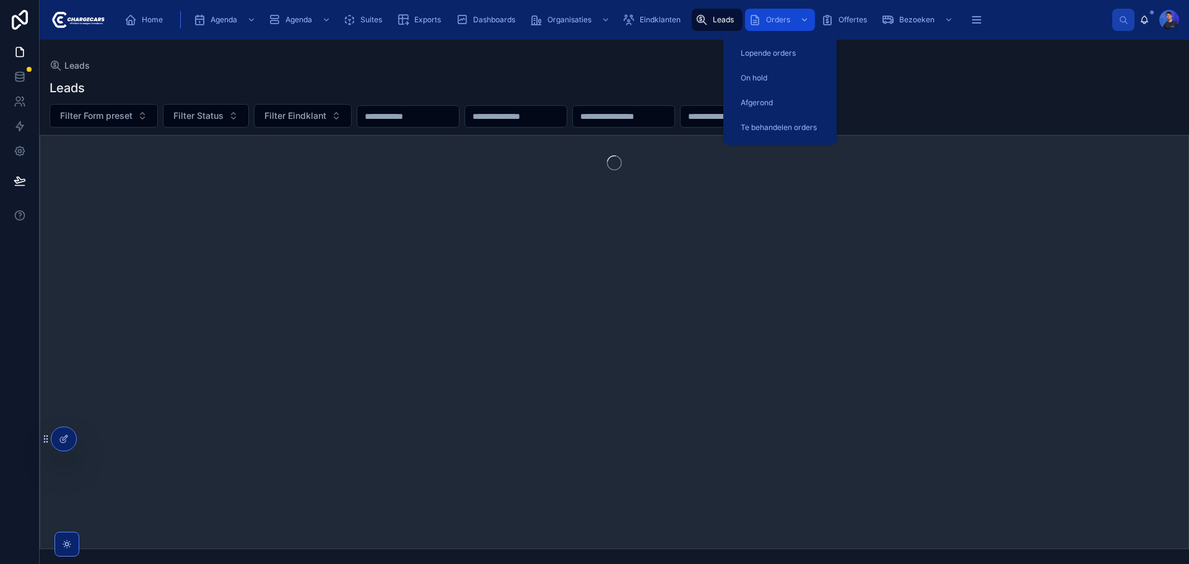
click at [761, 20] on icon "scrollable content" at bounding box center [755, 20] width 12 height 12
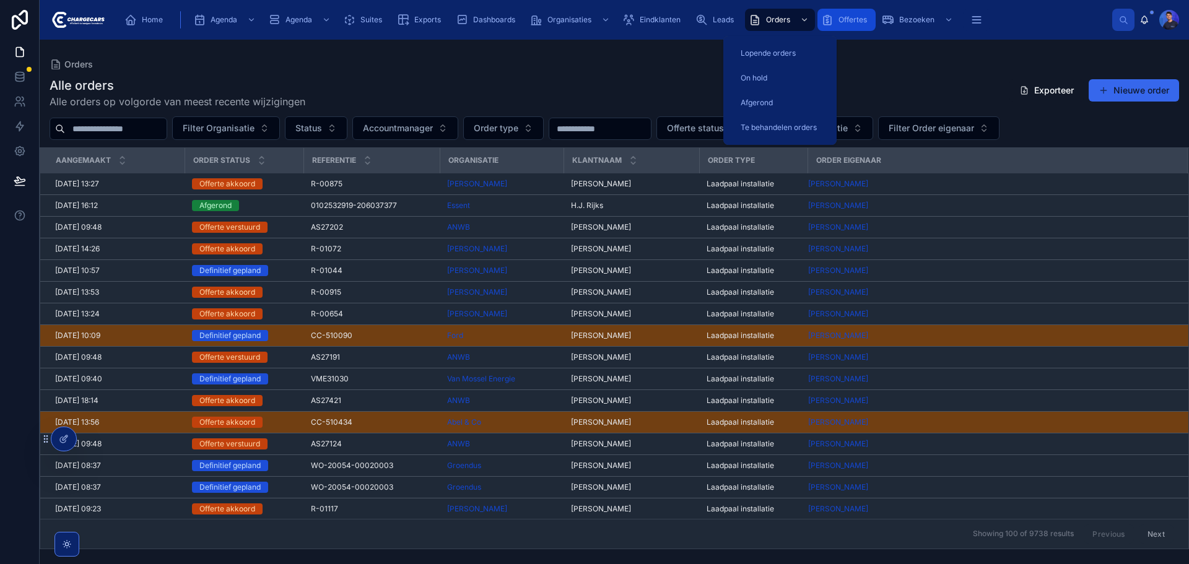
click at [835, 22] on div "Offertes" at bounding box center [846, 20] width 51 height 20
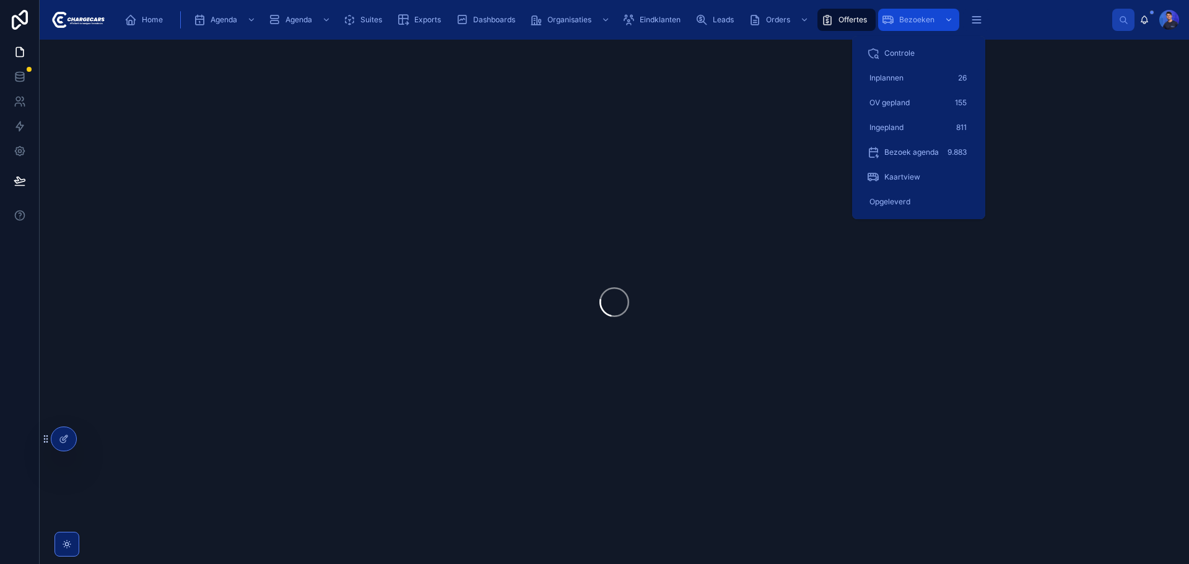
click at [924, 19] on span "Bezoeken" at bounding box center [916, 20] width 35 height 10
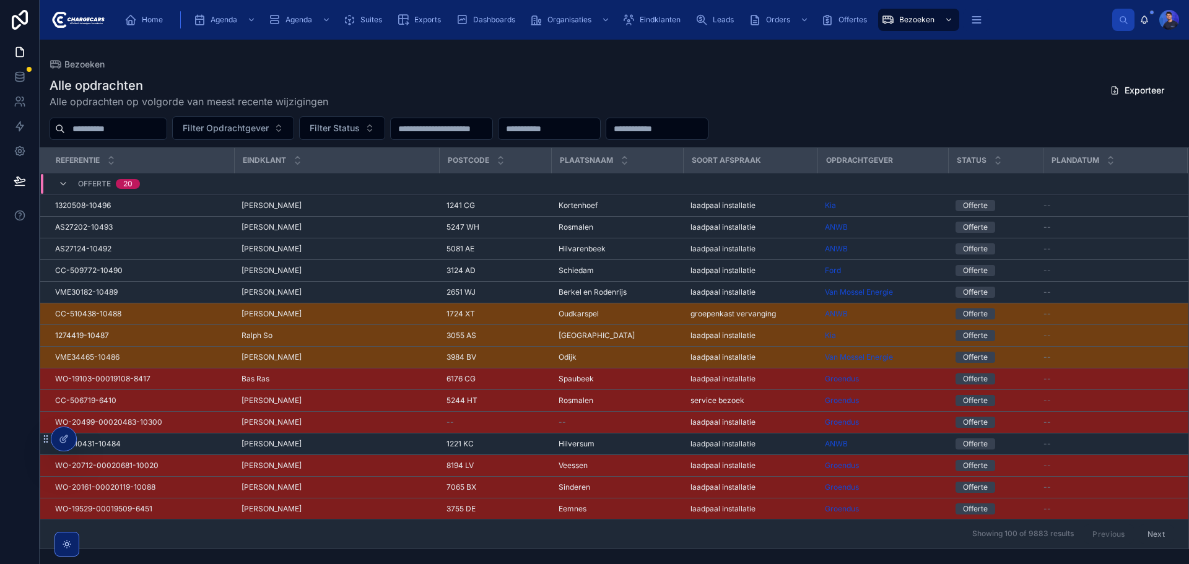
click at [591, 108] on div "Alle opdrachten Alle opdrachten op volgorde van meest recente wijzigingen Expor…" at bounding box center [615, 93] width 1130 height 32
click at [676, 83] on div "Alle opdrachten Alle opdrachten op volgorde van meest recente wijzigingen Expor…" at bounding box center [615, 93] width 1130 height 32
click at [1143, 25] on div "[PERSON_NAME]" at bounding box center [1160, 20] width 40 height 20
click at [1142, 19] on icon at bounding box center [1145, 19] width 7 height 6
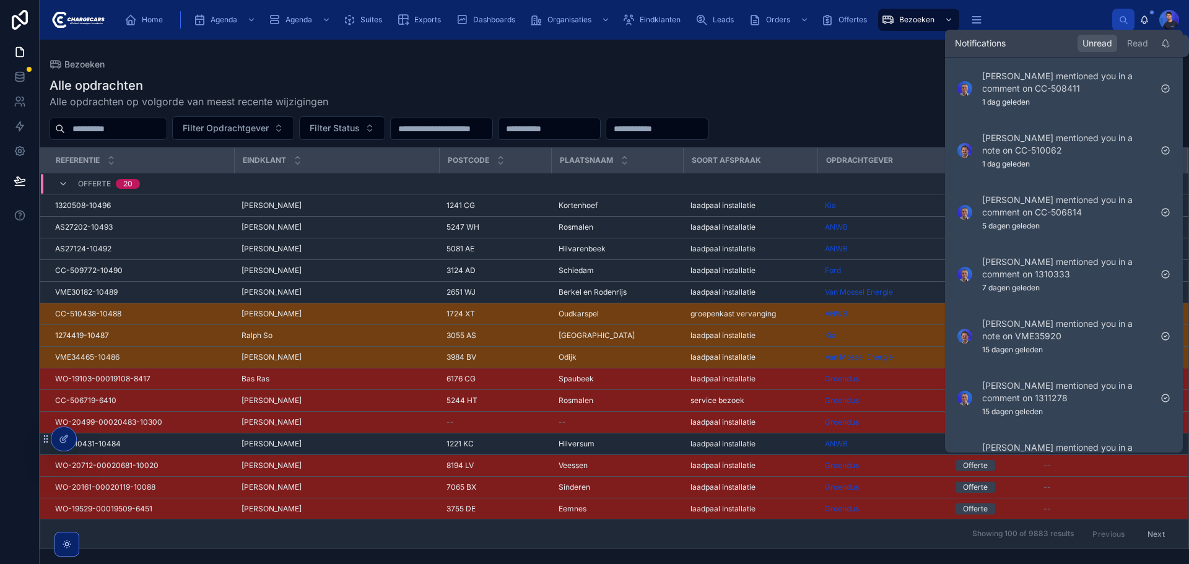
click at [1142, 19] on icon at bounding box center [1145, 19] width 7 height 6
click at [838, 87] on div "Alle opdrachten Alle opdrachten op volgorde van meest recente wijzigingen Expor…" at bounding box center [615, 93] width 1130 height 32
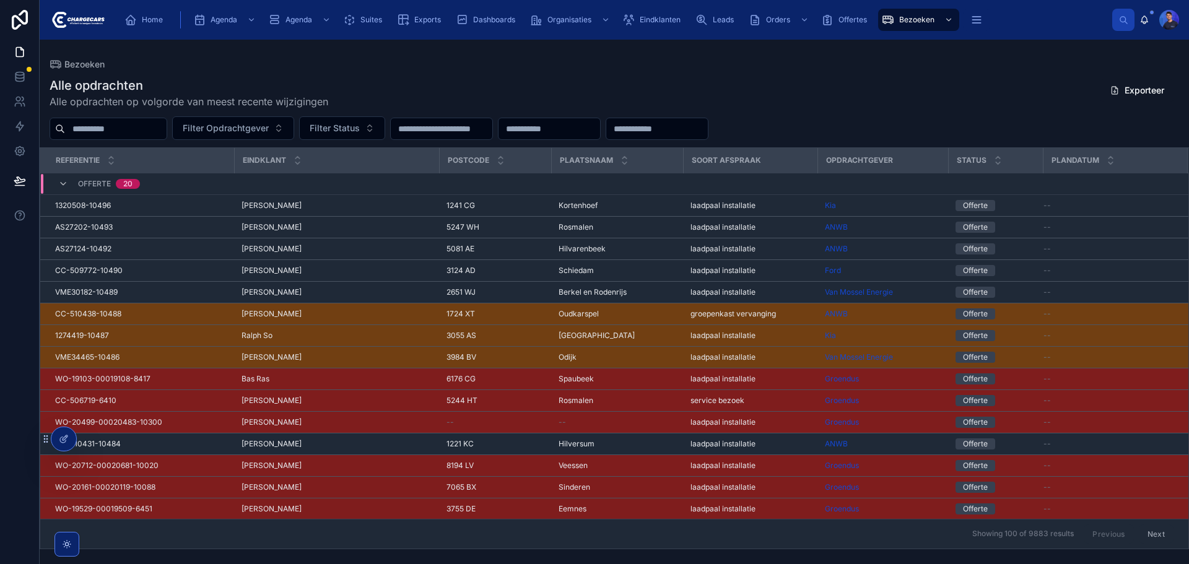
click at [837, 87] on div "Alle opdrachten Alle opdrachten op volgorde van meest recente wijzigingen Expor…" at bounding box center [615, 93] width 1130 height 32
click at [800, 84] on div "Alle opdrachten Alle opdrachten op volgorde van meest recente wijzigingen Expor…" at bounding box center [615, 93] width 1130 height 32
click at [478, 72] on div "Alle opdrachten Alle opdrachten op volgorde van meest recente wijzigingen Expor…" at bounding box center [615, 309] width 1150 height 480
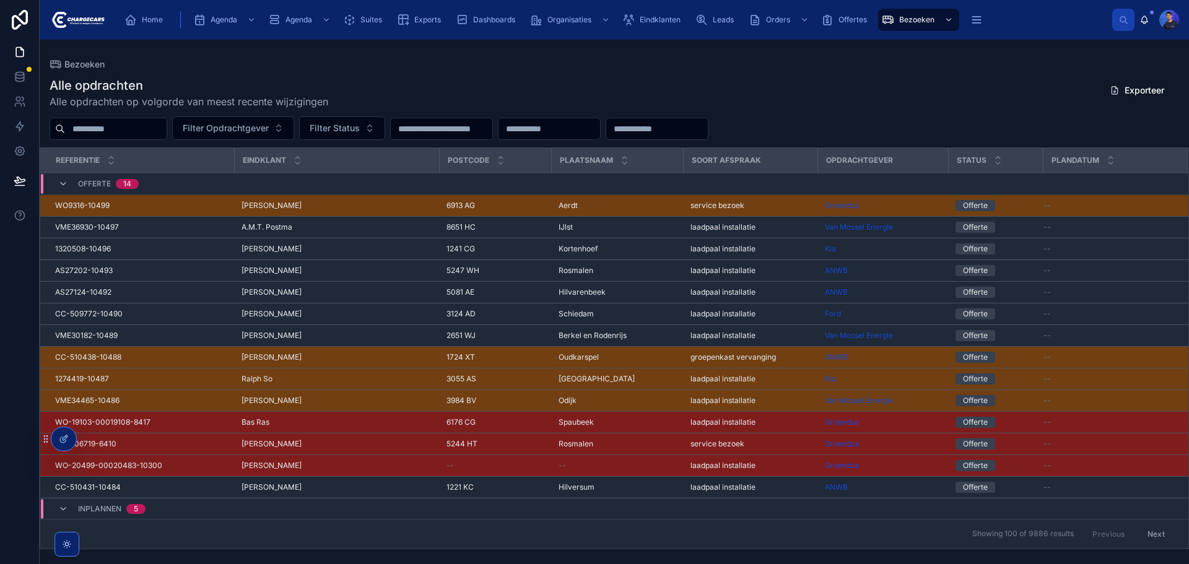
click at [829, 77] on div "Alle opdrachten Alle opdrachten op volgorde van meest recente wijzigingen Expor…" at bounding box center [615, 93] width 1130 height 32
click at [361, 19] on span "Suites" at bounding box center [372, 20] width 22 height 10
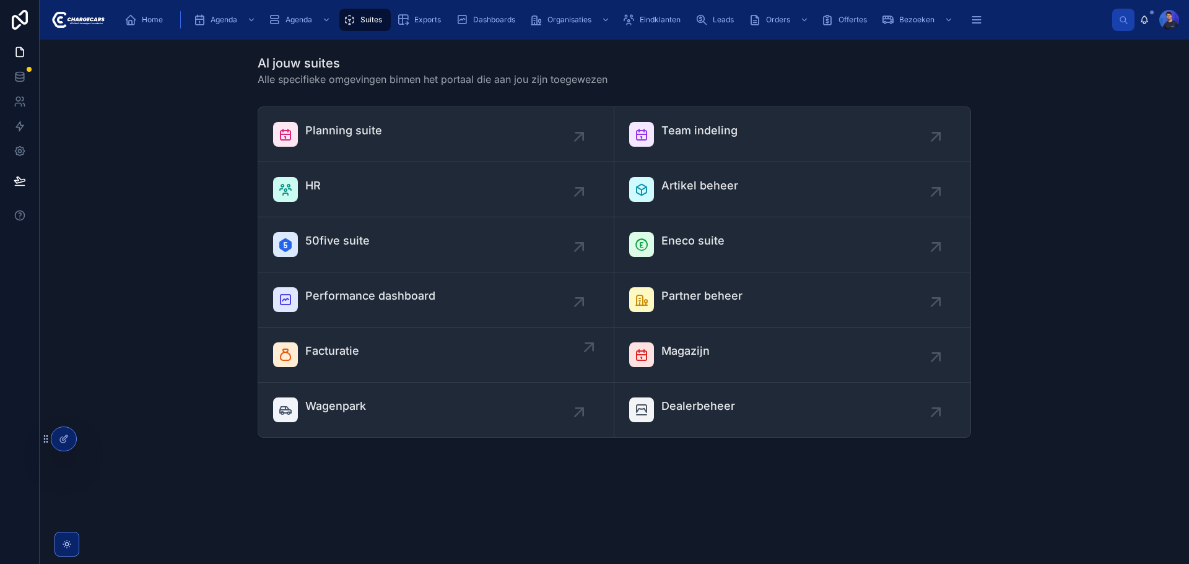
click at [421, 346] on div "Facturatie" at bounding box center [436, 355] width 326 height 25
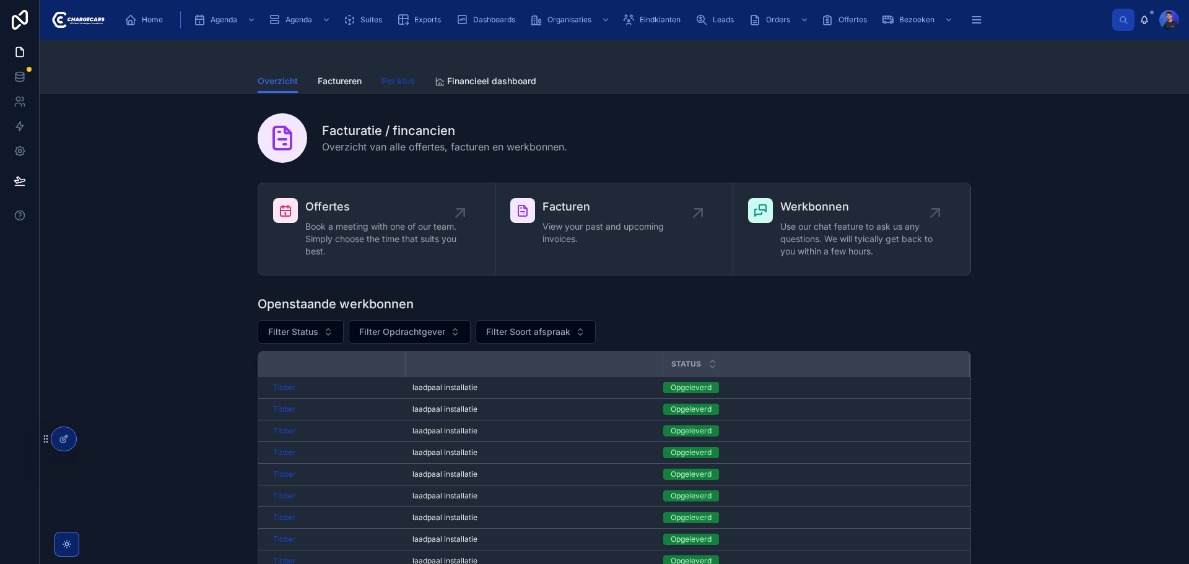
click at [387, 81] on span "Per klus" at bounding box center [398, 81] width 33 height 12
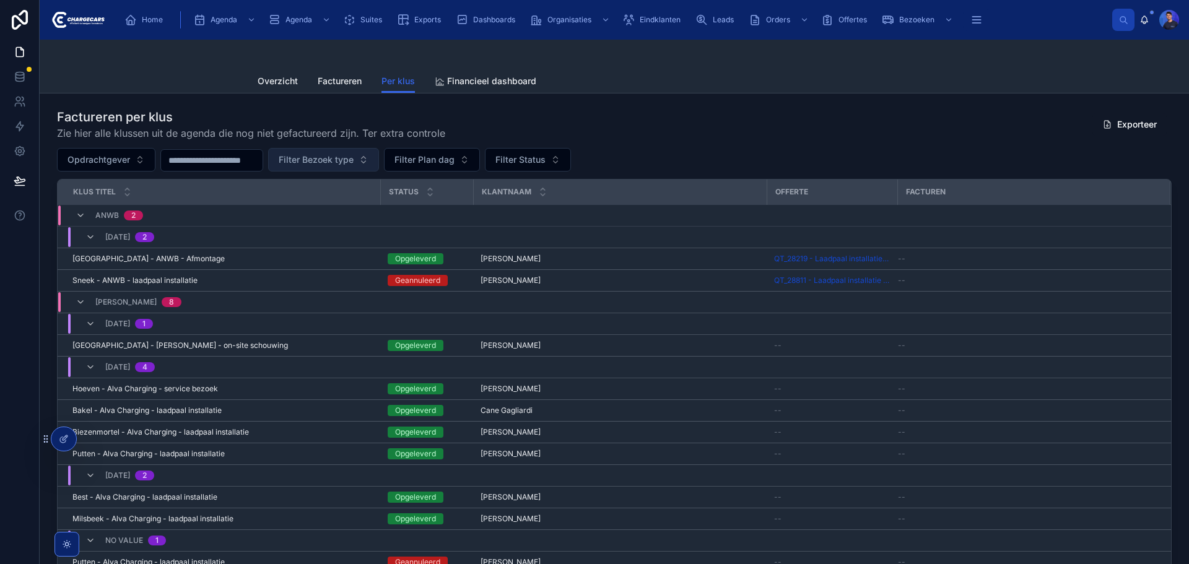
click at [379, 162] on button "Filter Bezoek type" at bounding box center [323, 160] width 111 height 24
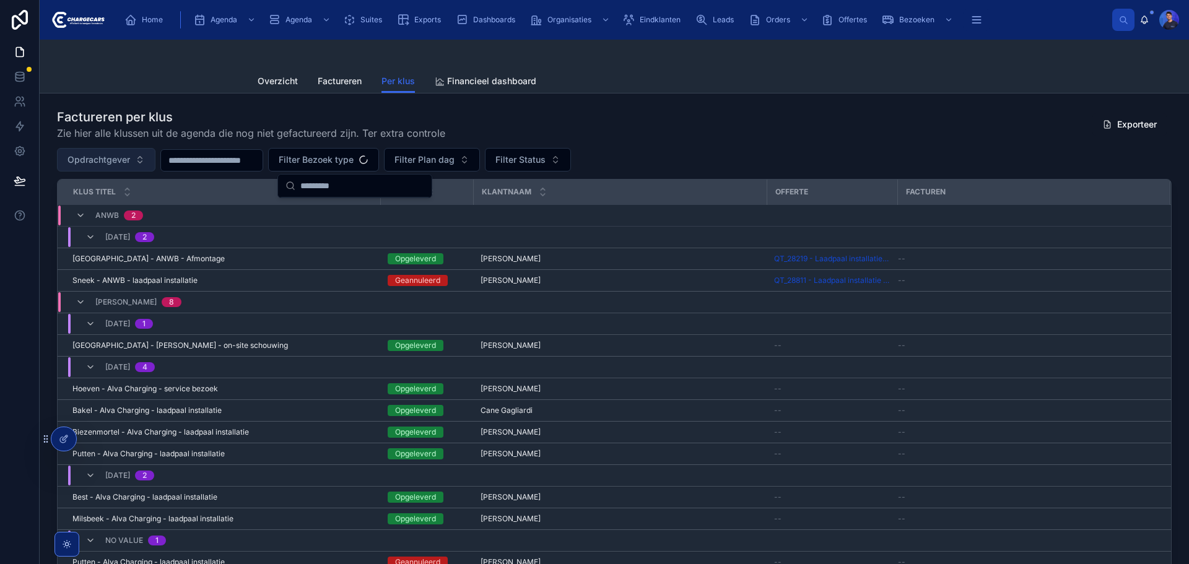
click at [129, 154] on span "Opdrachtgever" at bounding box center [99, 160] width 63 height 12
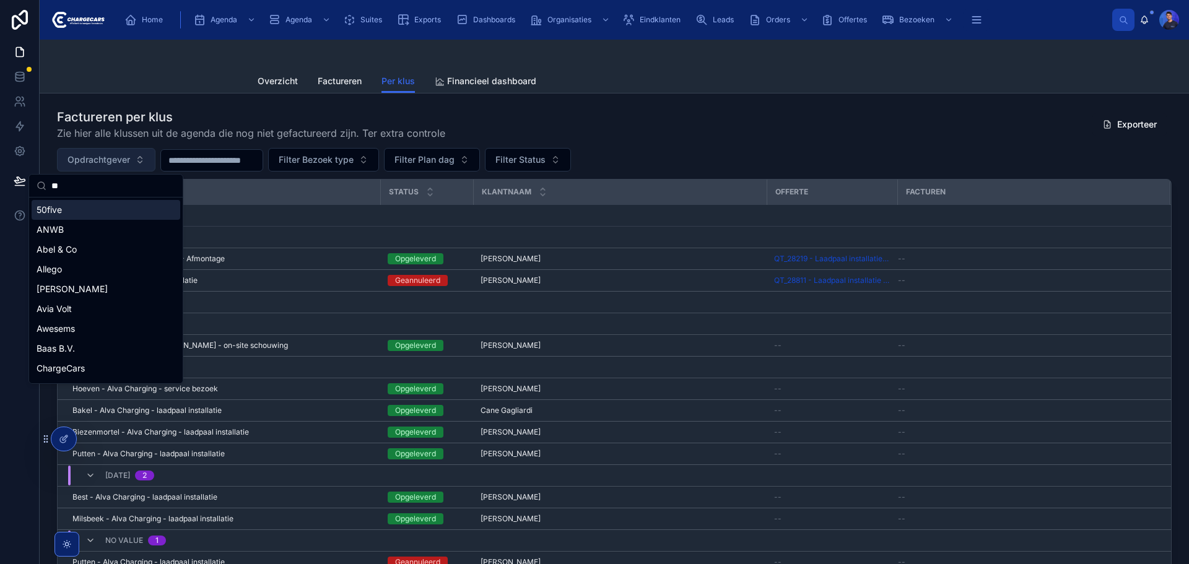
type input "*"
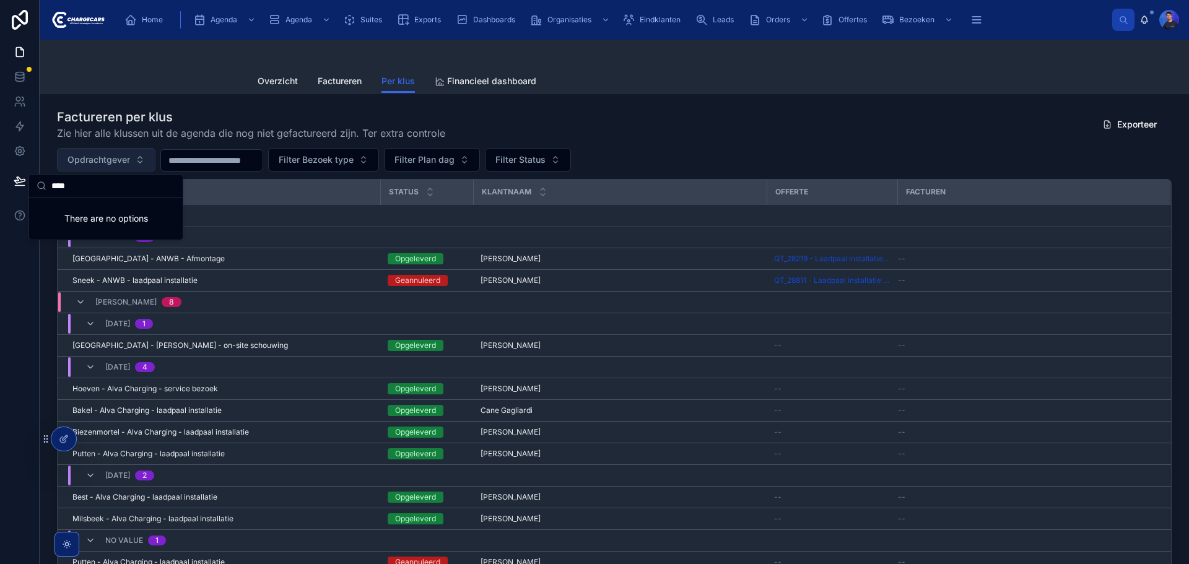
type input "***"
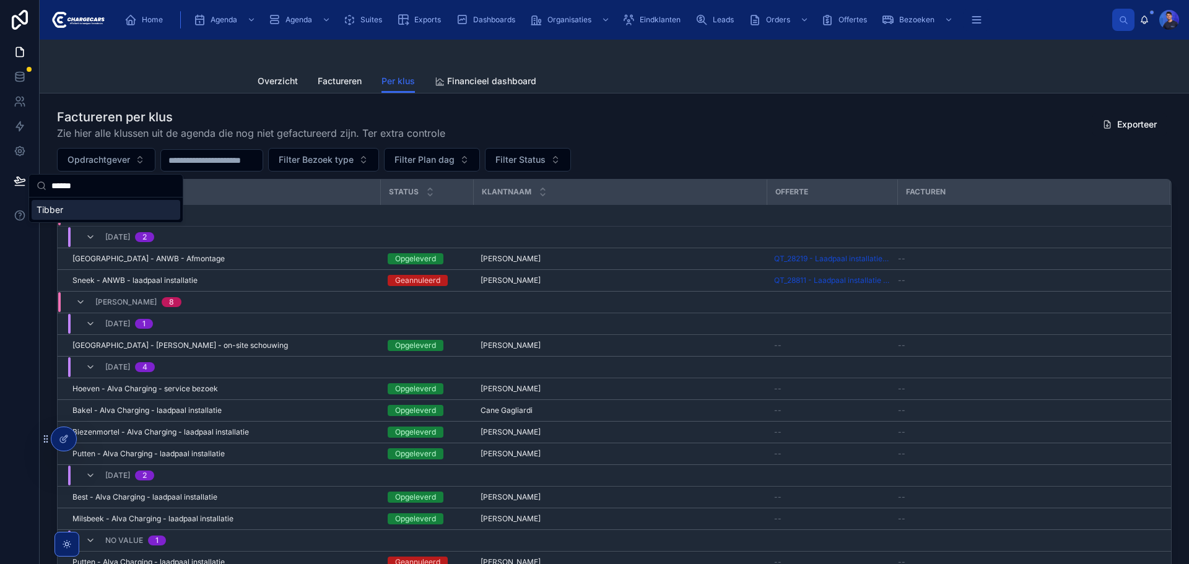
type input "******"
click at [110, 209] on div "Tibber" at bounding box center [106, 210] width 149 height 20
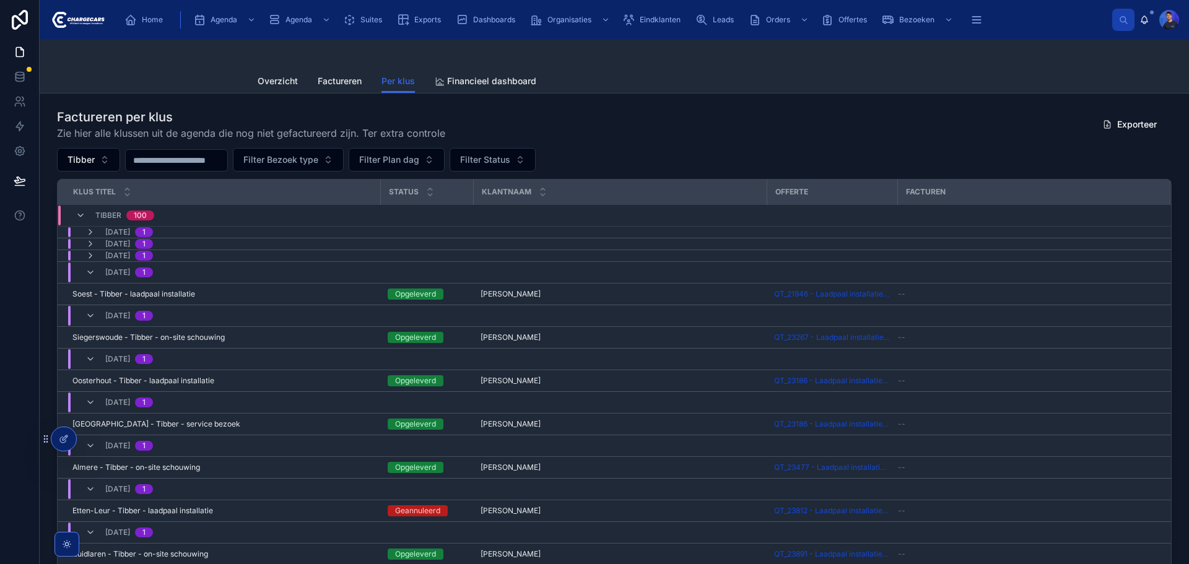
click at [664, 124] on div "Factureren per klus Zie hier alle klussen uit de agenda die nog niet gefacturee…" at bounding box center [614, 124] width 1115 height 32
click at [318, 157] on span "Filter Bezoek type" at bounding box center [280, 160] width 75 height 12
click at [628, 139] on div "Factureren per klus Zie hier alle klussen uit de agenda die nog niet gefacturee…" at bounding box center [614, 124] width 1115 height 32
click at [344, 155] on button "Filter Bezoek type" at bounding box center [288, 160] width 111 height 24
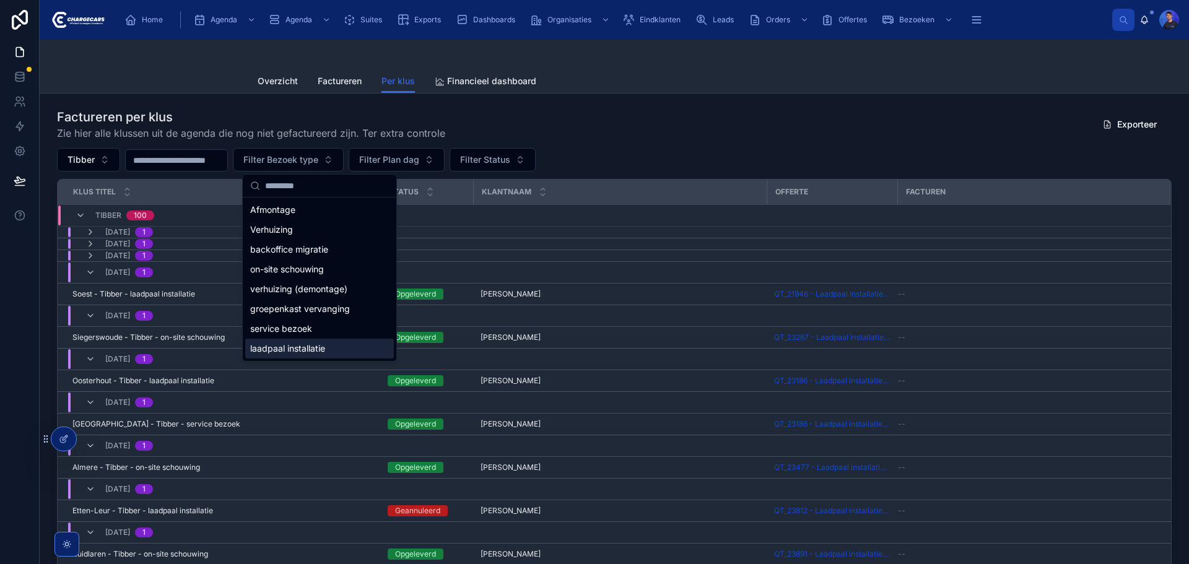
click at [313, 345] on span "laadpaal installatie" at bounding box center [287, 349] width 75 height 12
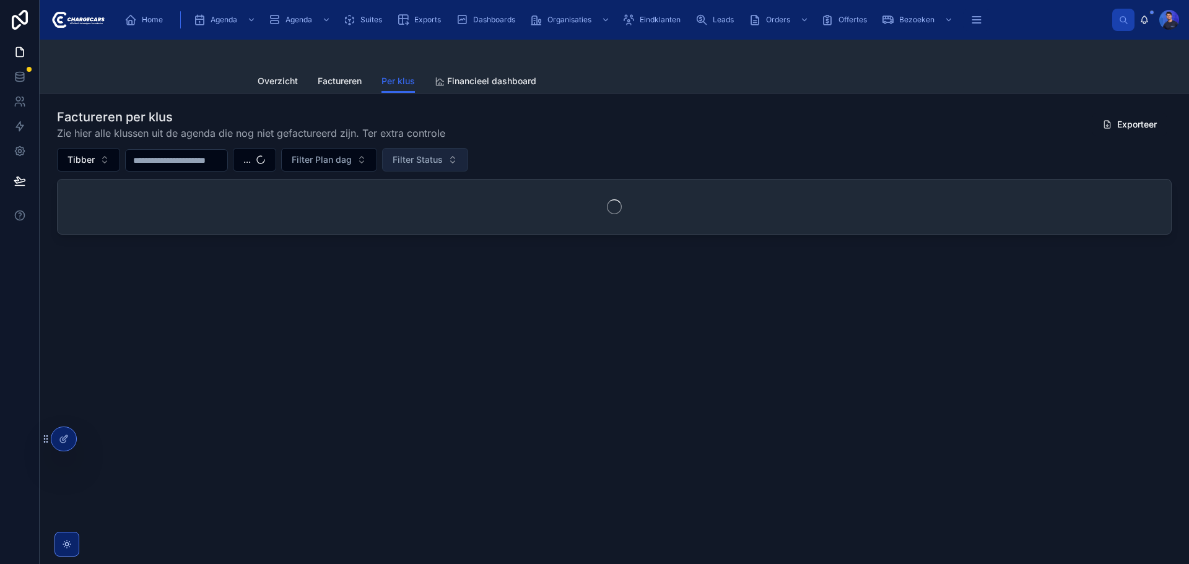
click at [377, 155] on button "Filter Plan dag" at bounding box center [329, 160] width 96 height 24
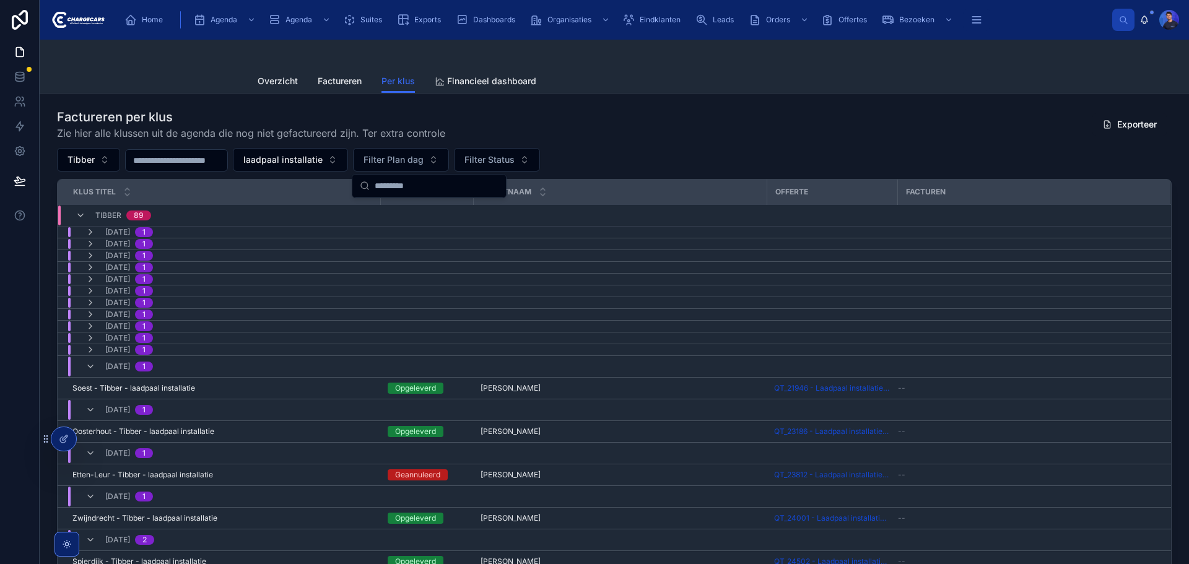
click at [595, 131] on div "Factureren per klus Zie hier alle klussen uit de agenda die nog niet gefacturee…" at bounding box center [614, 124] width 1115 height 32
click at [514, 162] on span "Filter Status" at bounding box center [490, 160] width 50 height 12
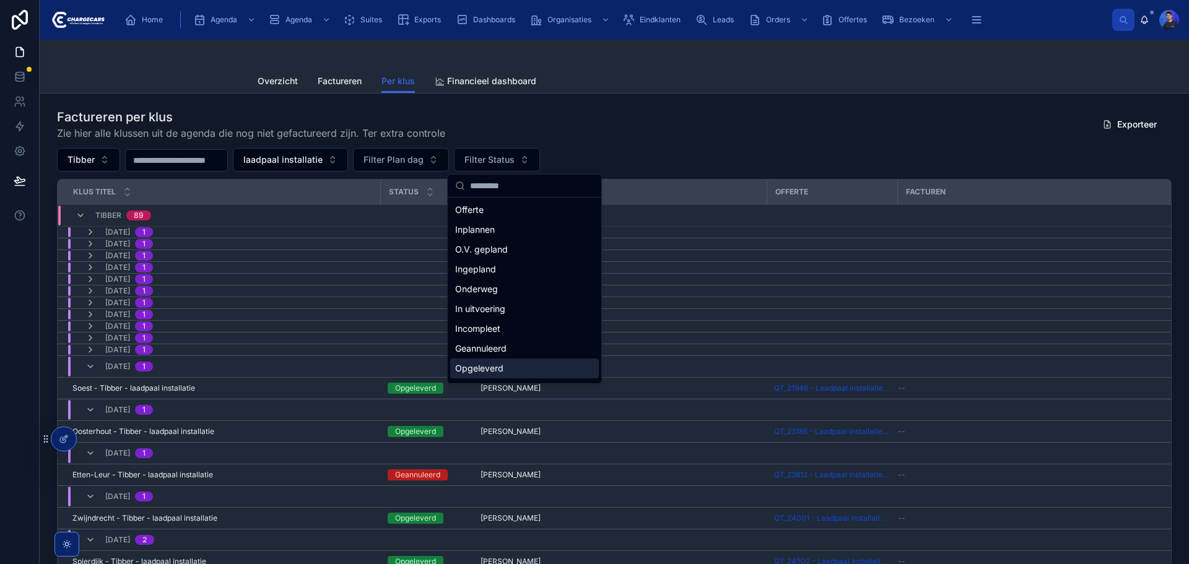
click at [507, 367] on div "Opgeleverd" at bounding box center [524, 369] width 149 height 20
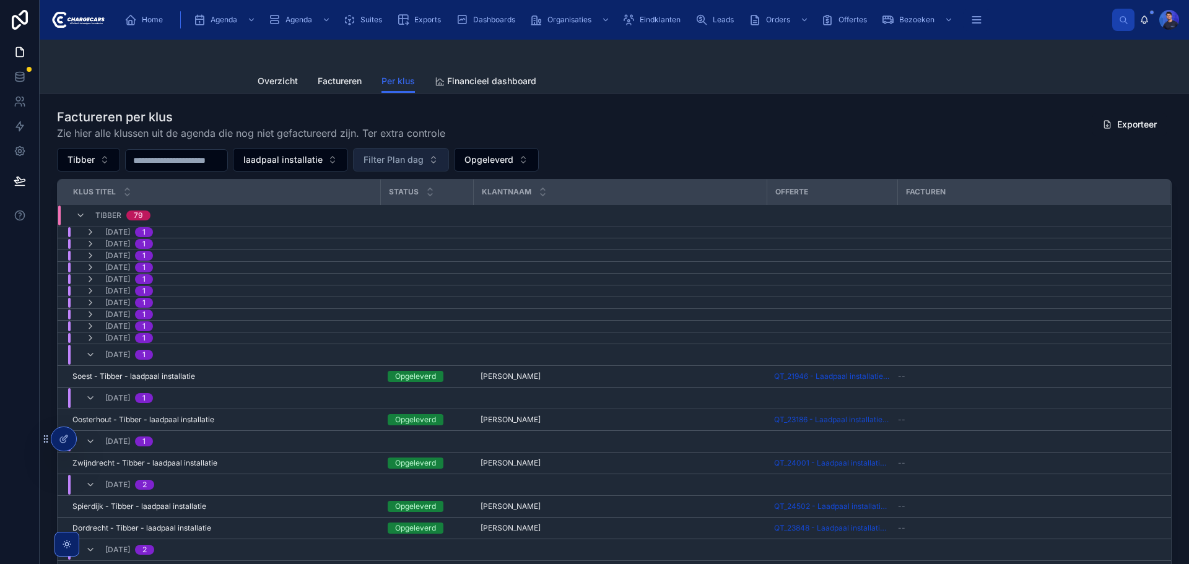
click at [431, 151] on button "Filter Plan dag" at bounding box center [401, 160] width 96 height 24
click at [721, 119] on div "Factureren per klus Zie hier alle klussen uit de agenda die nog niet gefacturee…" at bounding box center [614, 124] width 1115 height 32
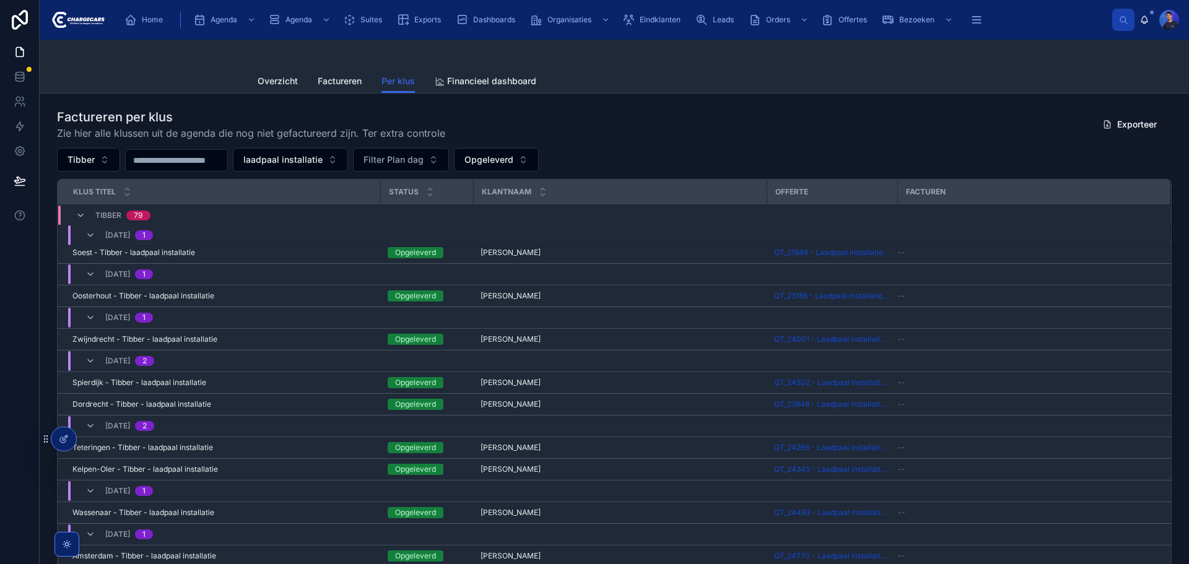
click at [741, 74] on div "Overzicht Factureren Per klus Financieel dashboard" at bounding box center [615, 81] width 714 height 24
